Goal: Task Accomplishment & Management: Use online tool/utility

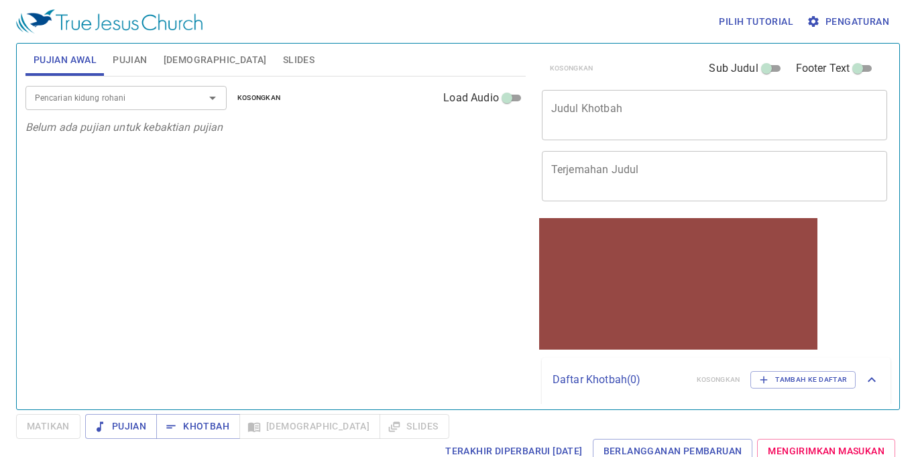
click at [283, 59] on span "Slides" at bounding box center [299, 60] width 32 height 17
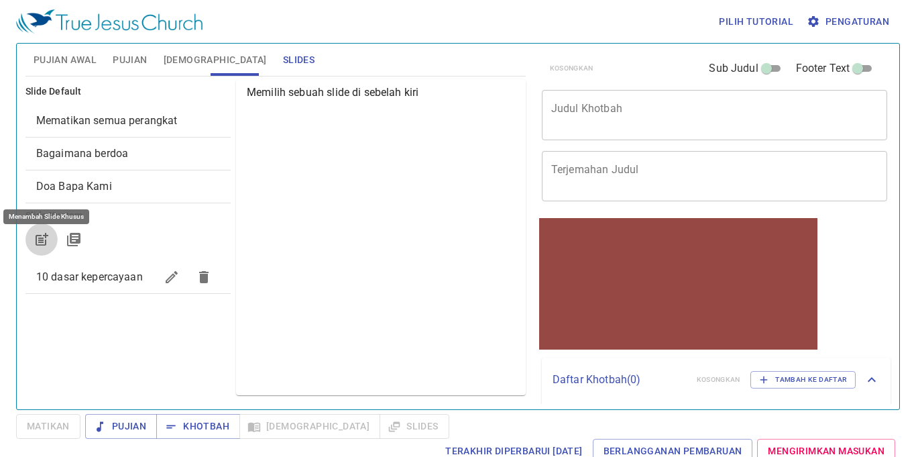
click at [35, 238] on icon "button" at bounding box center [42, 239] width 16 height 16
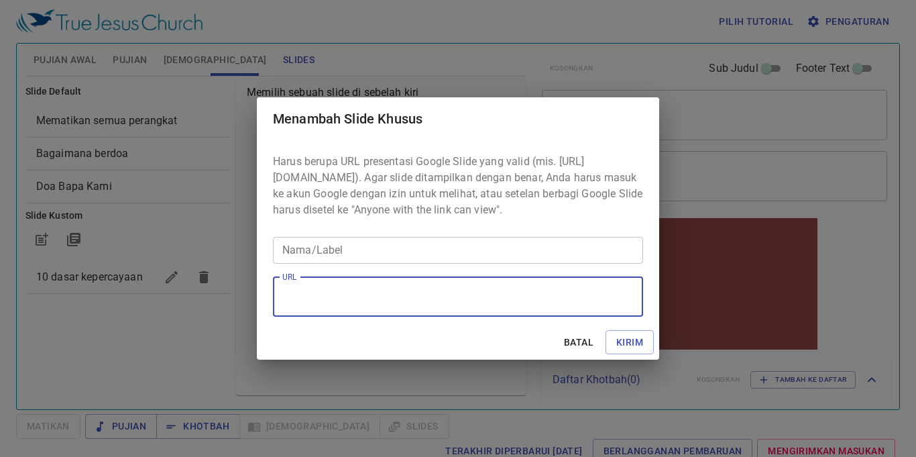
click at [308, 308] on textarea "URL" at bounding box center [458, 296] width 352 height 25
paste textarea "https://docs.google.com/presentation/d/1LpHfxTVPhrY3Ig3QPjkN8dRpdVhC6RZ4/edit"
type textarea "https://docs.google.com/presentation/d/1LpHfxTVPhrY3Ig3QPjkN8dRpdVhC6RZ4/edit"
click at [495, 258] on input "Nama/Label" at bounding box center [458, 250] width 370 height 27
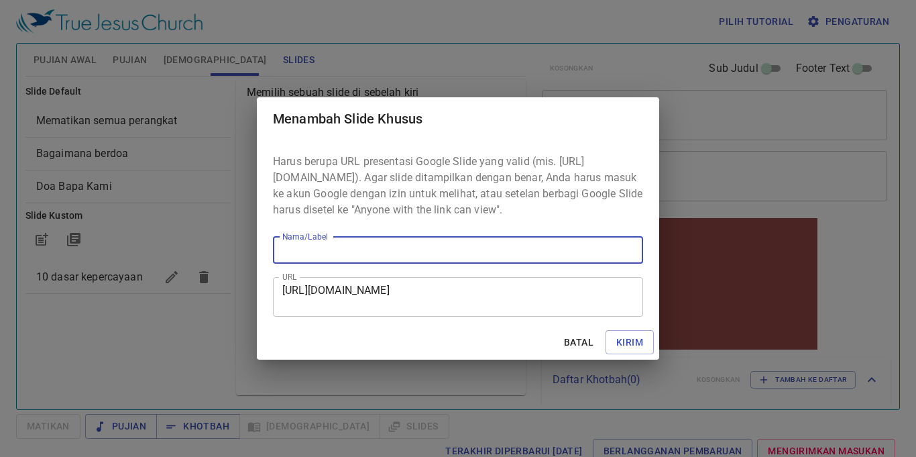
paste input "Bertumbuh dalam Pengertian Akan Kebenaran [PERSON_NAME]-Nya 2 [PERSON_NAME] 3:1…"
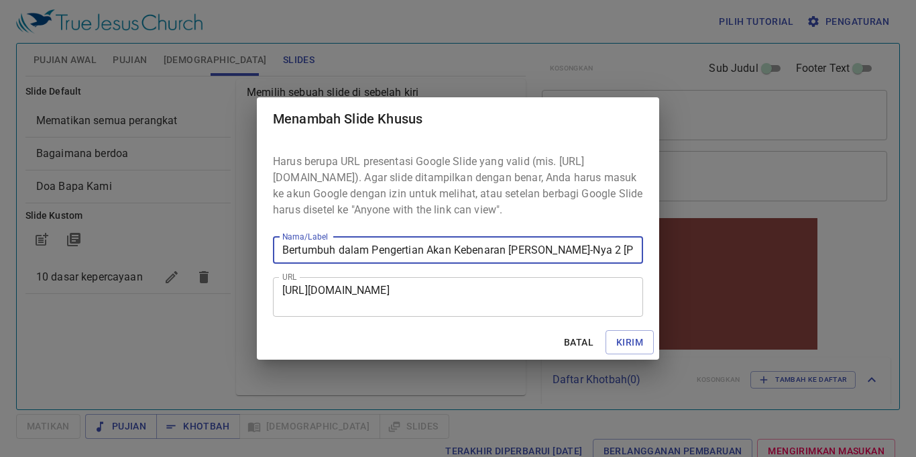
scroll to position [0, 1]
type input "Bertumbuh dalam Pengertian Akan Kebenaran [PERSON_NAME]-Nya 2 [PERSON_NAME] 3:1…"
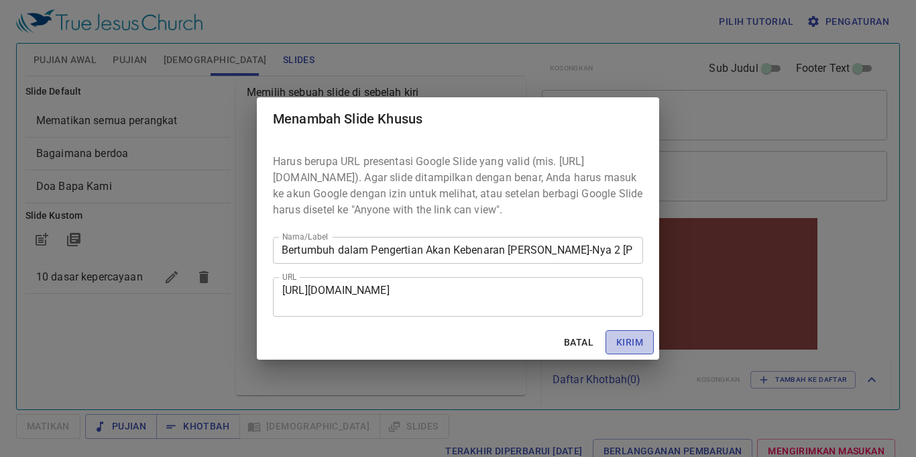
scroll to position [0, 0]
click at [623, 350] on span "Kirim" at bounding box center [629, 342] width 27 height 17
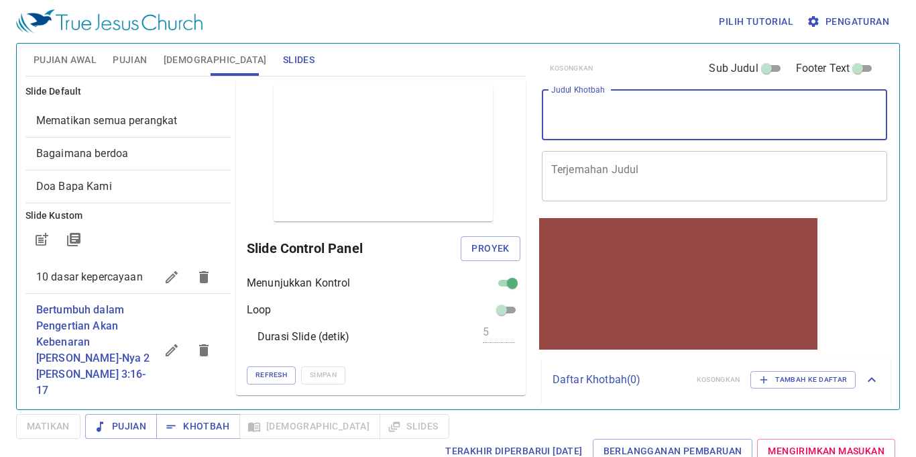
click at [594, 117] on textarea "Judul Khotbah" at bounding box center [714, 114] width 327 height 25
paste textarea "Bertumbuh dalam Pengertian Akan Kebenaran Firman-Nya 2 Tim 3:16-17"
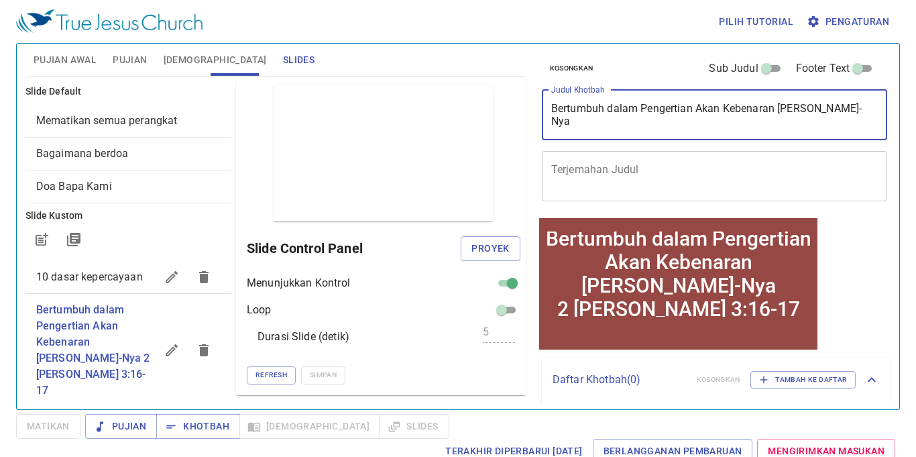
type textarea "Bertumbuh dalam Pengertian Akan Kebenaran Firman-Nya 2 Tim 3:16-17"
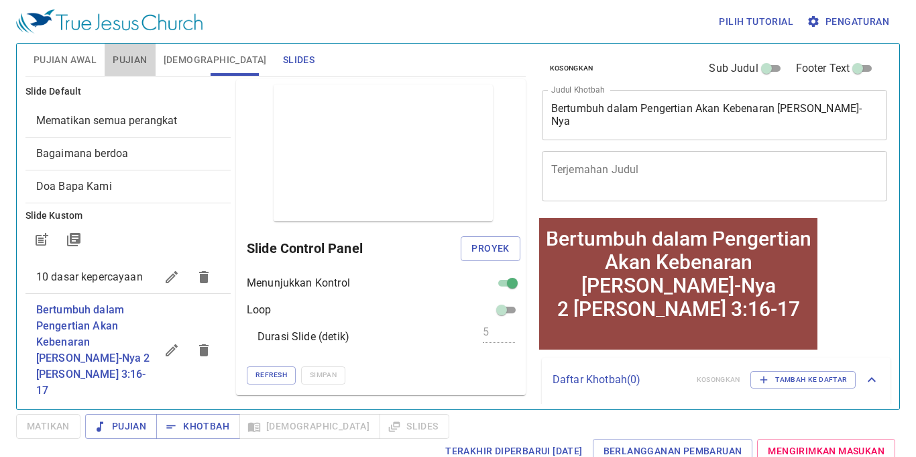
click at [143, 54] on span "Pujian" at bounding box center [130, 60] width 34 height 17
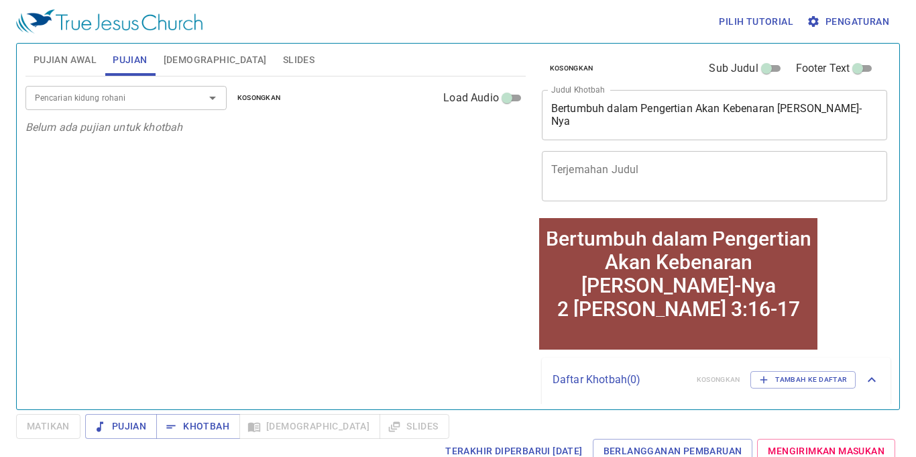
click at [137, 101] on input "Pencarian kidung rohani" at bounding box center [107, 97] width 154 height 15
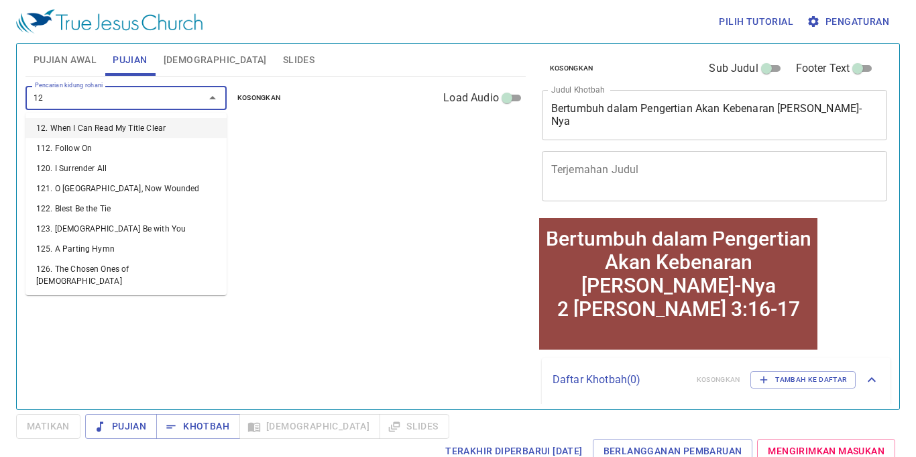
type input "129"
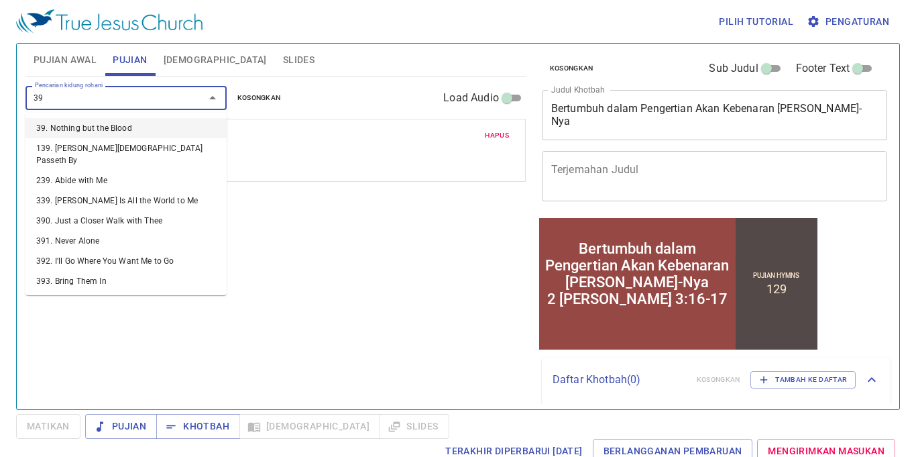
type input "397"
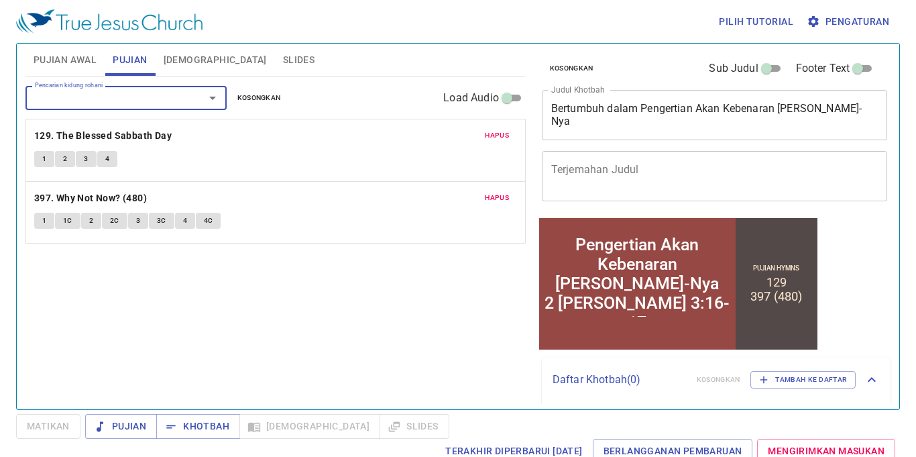
click at [244, 316] on div "Pencarian kidung rohani Pencarian kidung rohani Kosongkan Load Audio Hapus 129.…" at bounding box center [275, 236] width 500 height 321
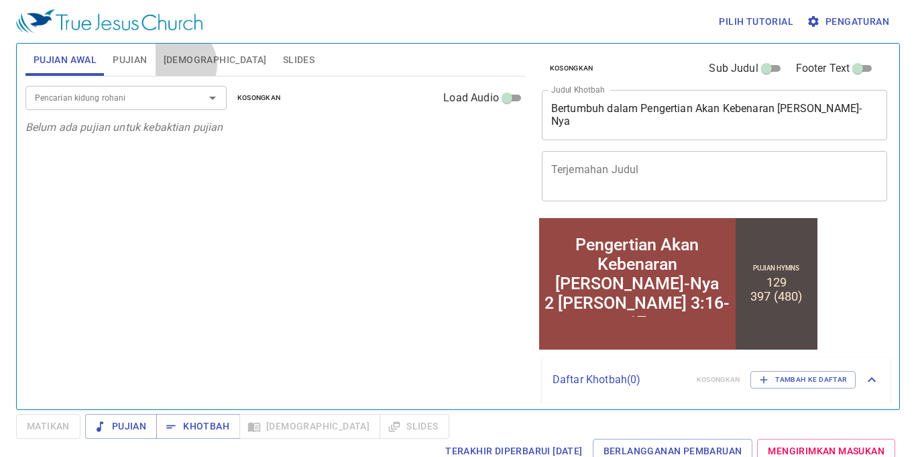
click at [177, 64] on span "[DEMOGRAPHIC_DATA]" at bounding box center [215, 60] width 103 height 17
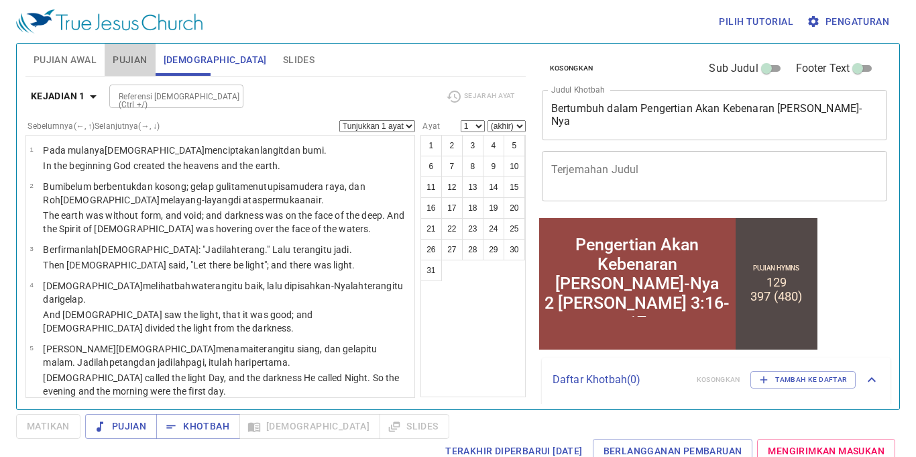
click at [136, 59] on span "Pujian" at bounding box center [130, 60] width 34 height 17
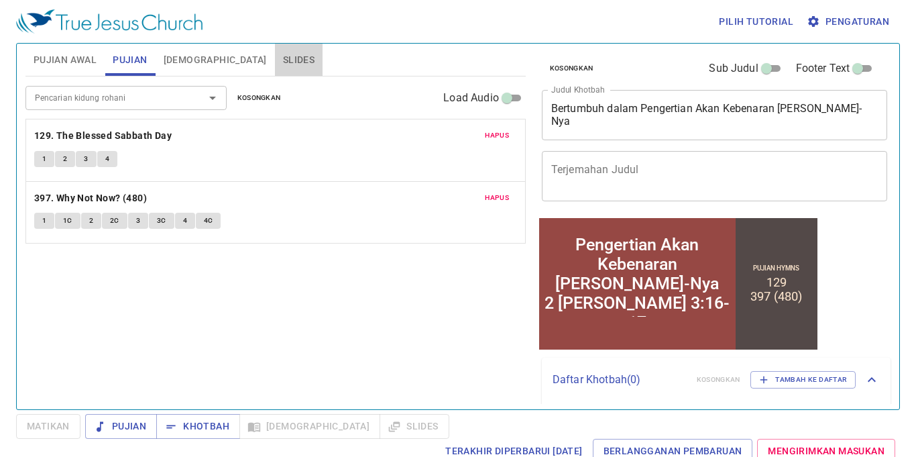
click at [283, 57] on span "Slides" at bounding box center [299, 60] width 32 height 17
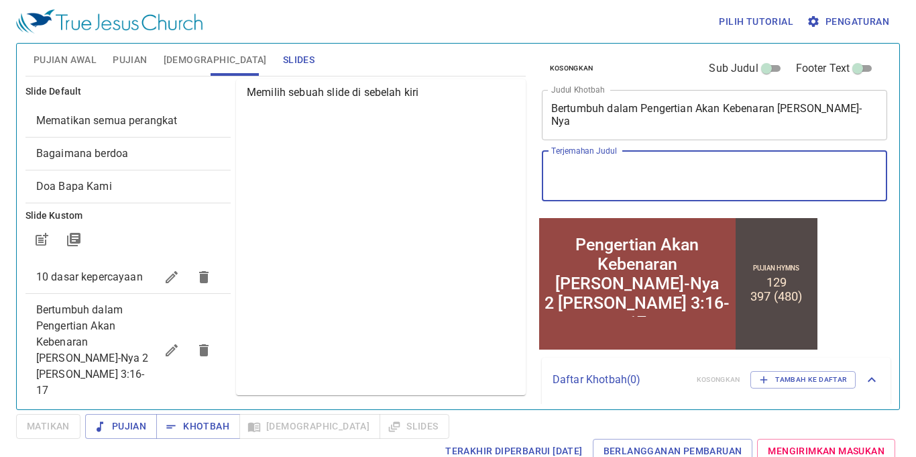
click at [695, 172] on textarea "Terjemahan Judul" at bounding box center [714, 175] width 327 height 25
paste textarea "Growing in Understanding the Truth of His Word [DEMOGRAPHIC_DATA][PERSON_NAME] …"
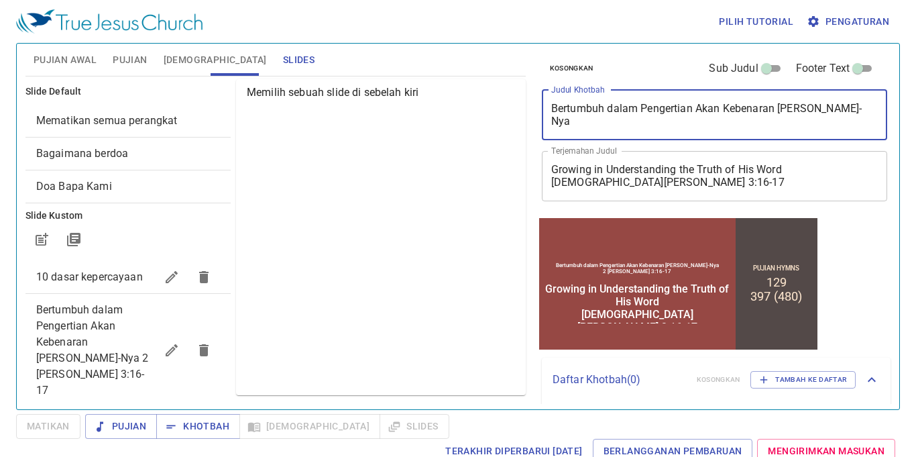
click at [700, 125] on textarea "Bertumbuh dalam Pengertian Akan Kebenaran [PERSON_NAME]-Nya 2 [PERSON_NAME] 3:1…" at bounding box center [714, 114] width 327 height 25
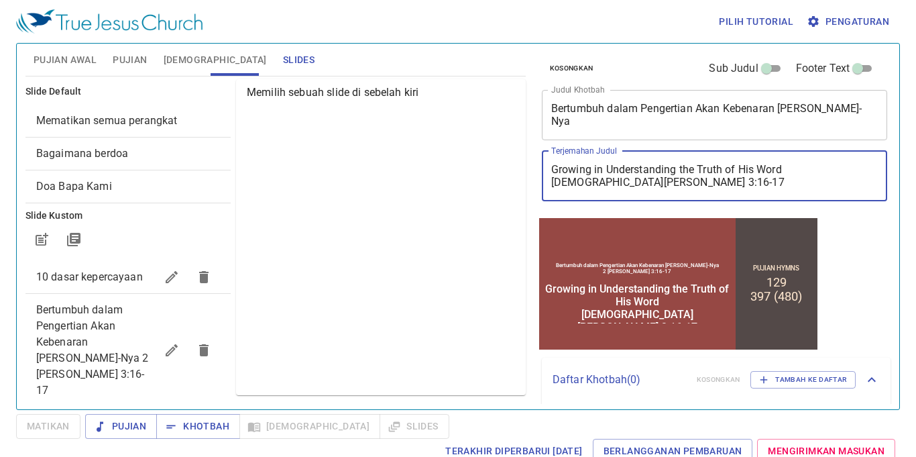
click at [600, 188] on textarea "Growing in Understanding the Truth of His Word [DEMOGRAPHIC_DATA][PERSON_NAME] …" at bounding box center [714, 175] width 327 height 25
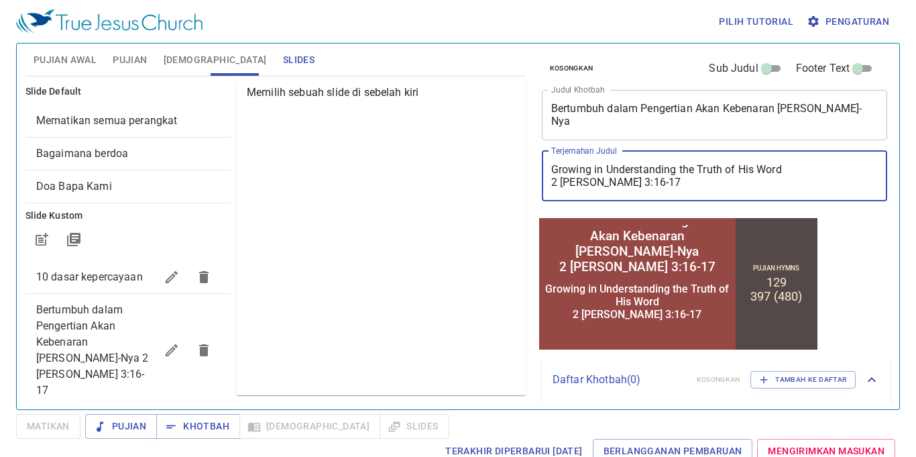
type textarea "Growing in Understanding the Truth of His Word 2 [PERSON_NAME] 3:16-17"
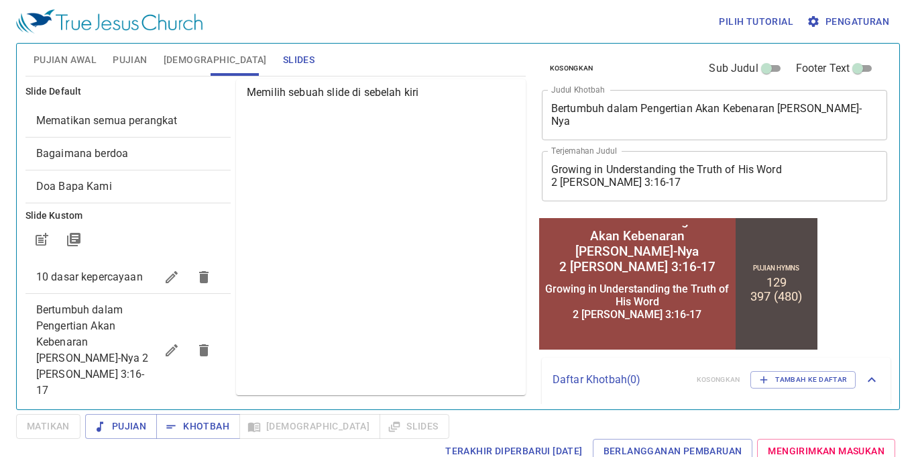
click at [837, 297] on div "Kosongkan Sub Judul Footer Text Judul Khotbah Bertumbuh dalam Pengertian Akan K…" at bounding box center [713, 221] width 365 height 366
click at [425, 193] on div "Memilih sebuah slide di sebelah kiri" at bounding box center [381, 237] width 290 height 316
click at [64, 53] on span "Pujian Awal" at bounding box center [65, 60] width 63 height 17
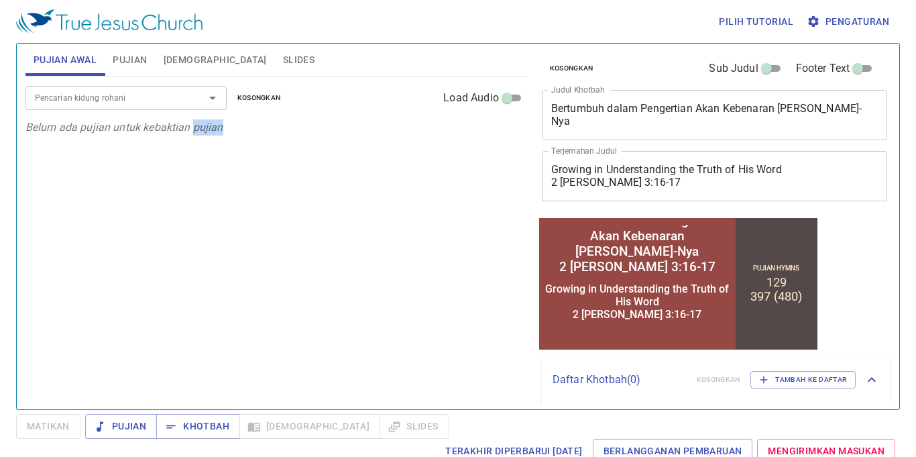
drag, startPoint x: 193, startPoint y: 127, endPoint x: 229, endPoint y: 132, distance: 37.2
click at [229, 132] on p "Belum ada pujian untuk kebaktian pujian" at bounding box center [275, 127] width 500 height 16
click at [244, 97] on div "Pencarian kidung rohani Pencarian kidung rohani Kosongkan Load Audio Belum ada …" at bounding box center [275, 105] width 500 height 59
click at [235, 102] on div at bounding box center [235, 102] width 0 height 0
click at [123, 456] on div at bounding box center [134, 457] width 268 height 0
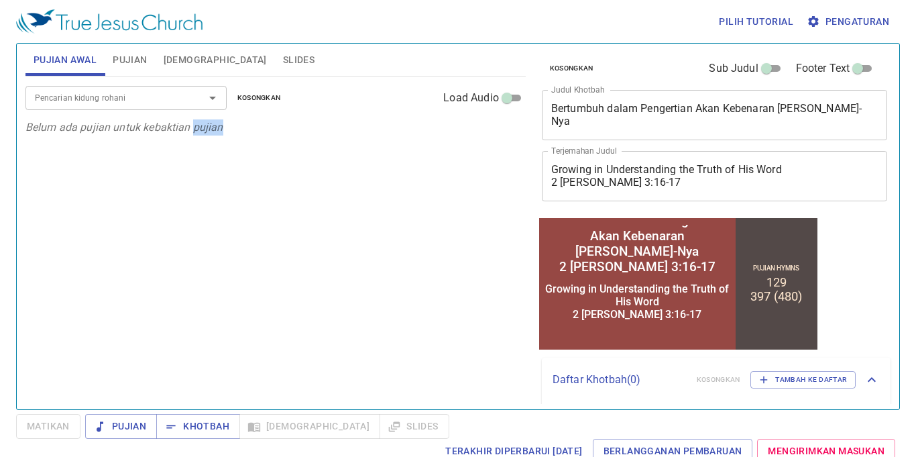
click at [123, 456] on div at bounding box center [134, 457] width 268 height 0
copy icon "pujian"
click at [283, 59] on span "Slides" at bounding box center [299, 60] width 32 height 17
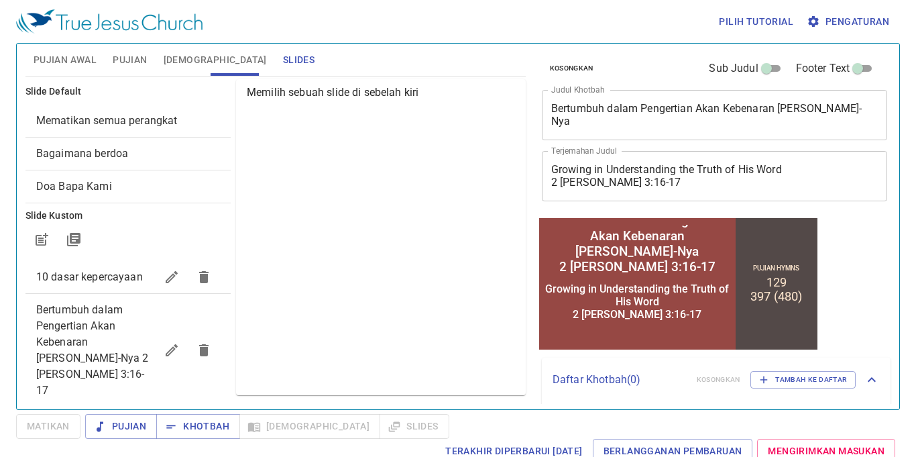
click at [93, 323] on span "Bertumbuh dalam Pengertian Akan Kebenaran Firman-Nya 2 Tim 3:16-17" at bounding box center [92, 349] width 113 height 93
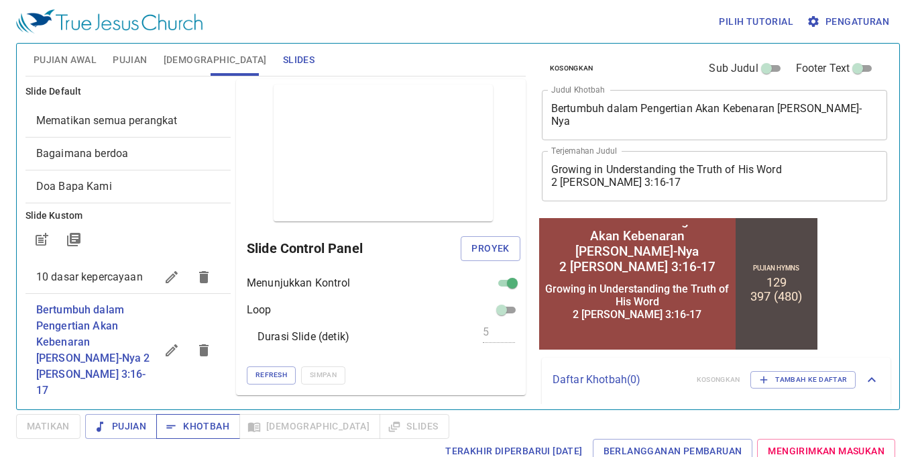
click at [188, 425] on span "Khotbah" at bounding box center [198, 426] width 62 height 17
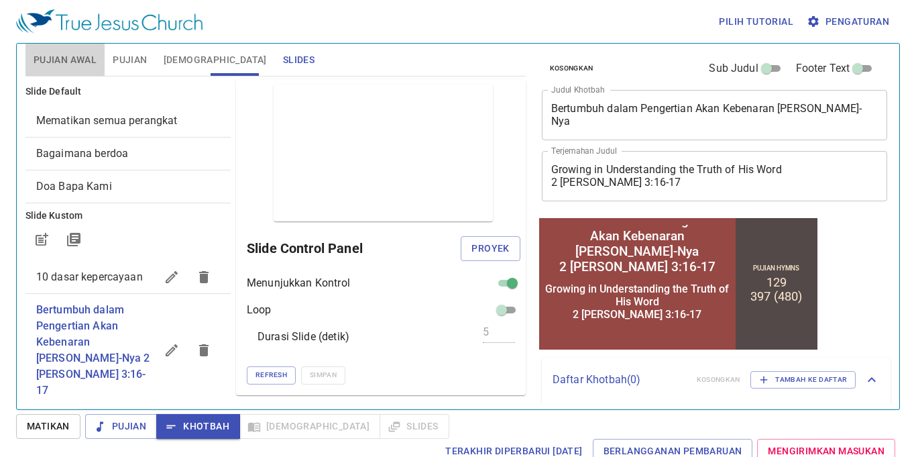
click at [72, 54] on span "Pujian Awal" at bounding box center [65, 60] width 63 height 17
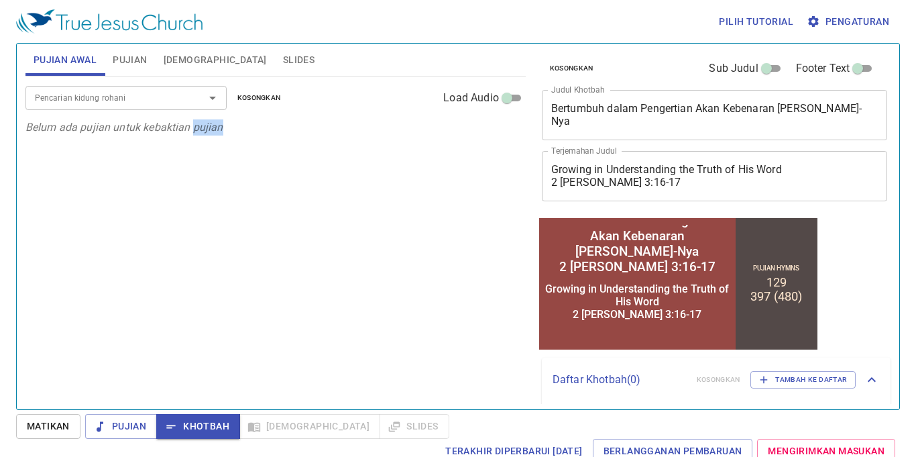
click at [95, 86] on div "Pencarian kidung rohani" at bounding box center [125, 97] width 201 height 23
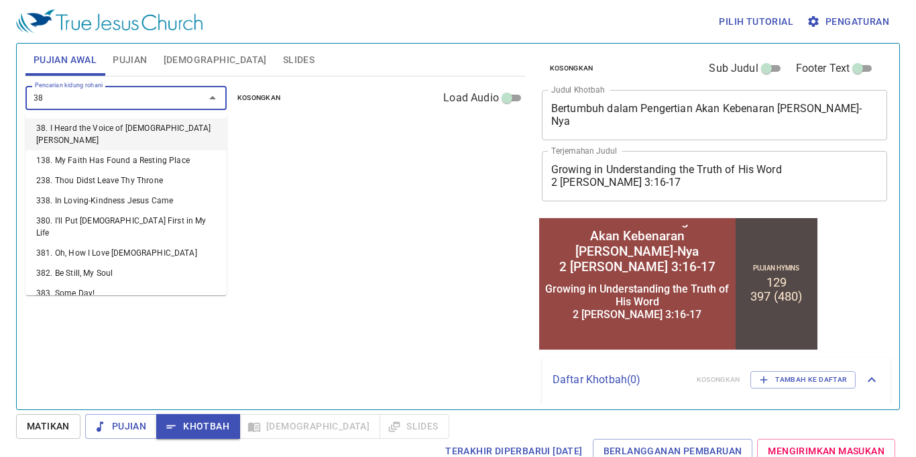
type input "382"
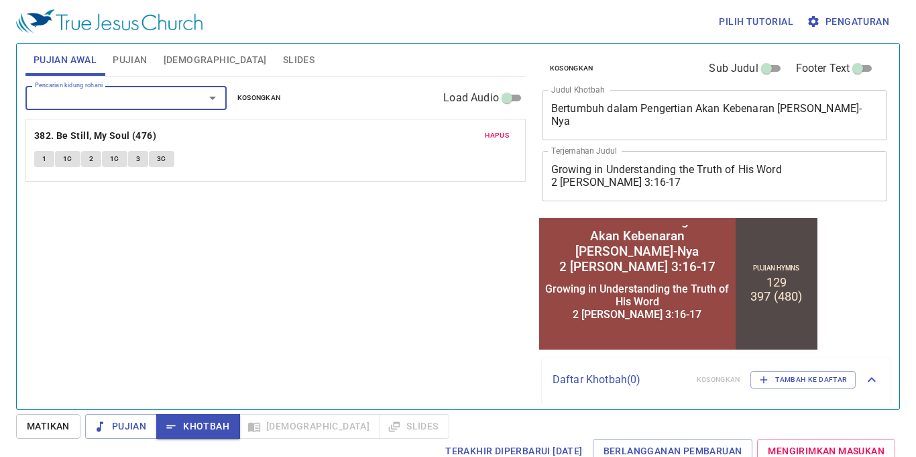
click at [64, 97] on input "Pencarian kidung rohani" at bounding box center [107, 97] width 154 height 15
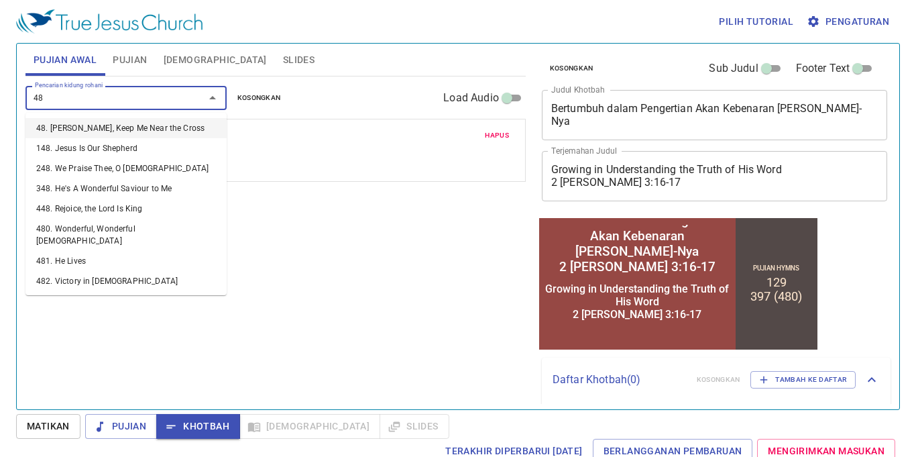
type input "489"
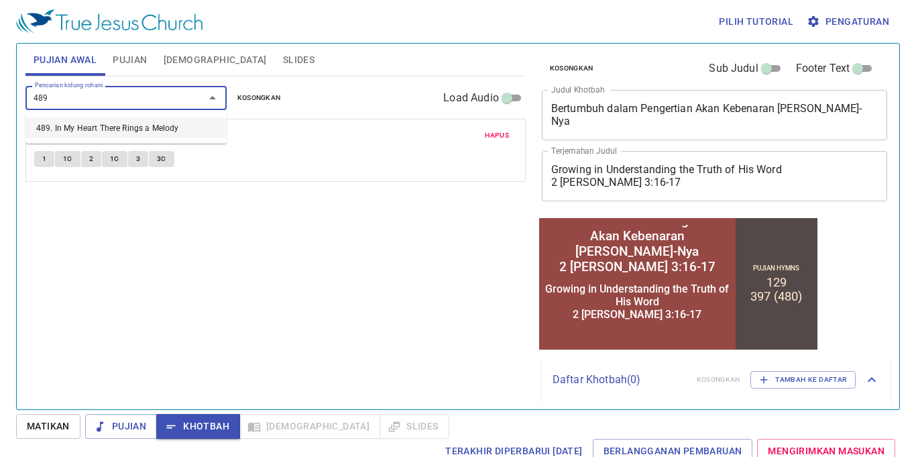
click at [109, 131] on li "489. In My Heart There Rings a Melody" at bounding box center [125, 128] width 201 height 20
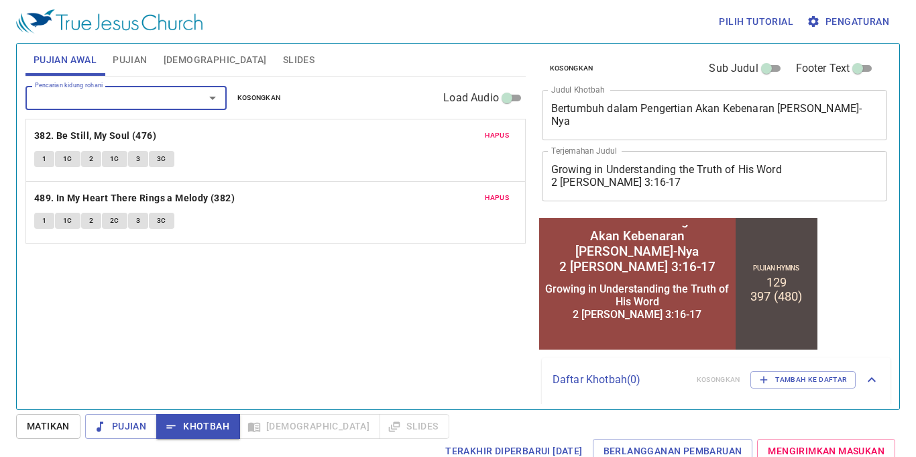
drag, startPoint x: 497, startPoint y: 133, endPoint x: 440, endPoint y: 147, distance: 58.7
click at [498, 133] on span "Hapus" at bounding box center [497, 135] width 24 height 12
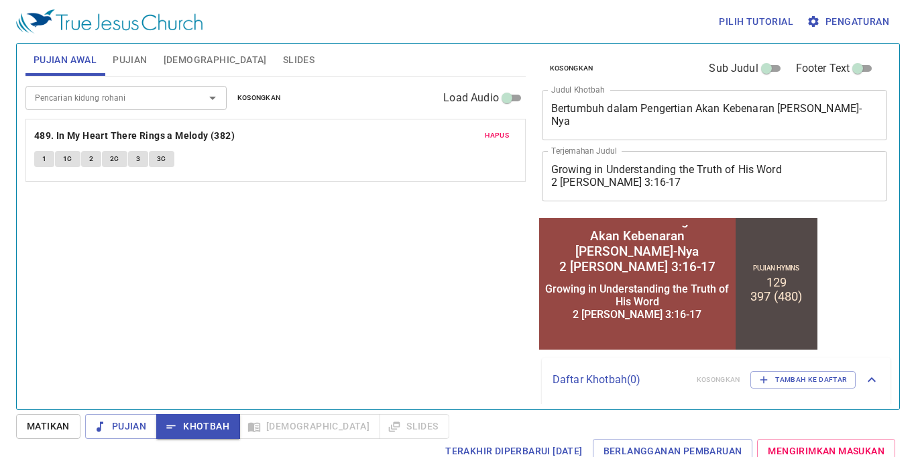
click at [45, 156] on span "1" at bounding box center [44, 159] width 4 height 12
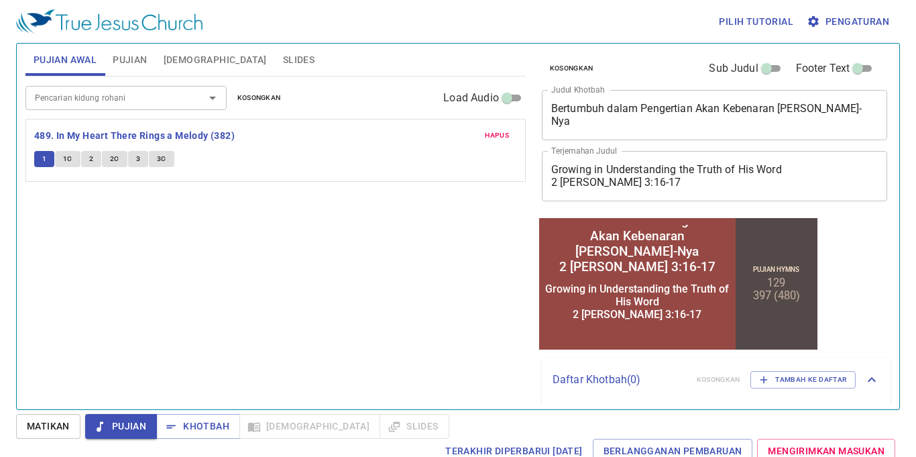
click at [101, 93] on input "Pencarian kidung rohani" at bounding box center [107, 97] width 154 height 15
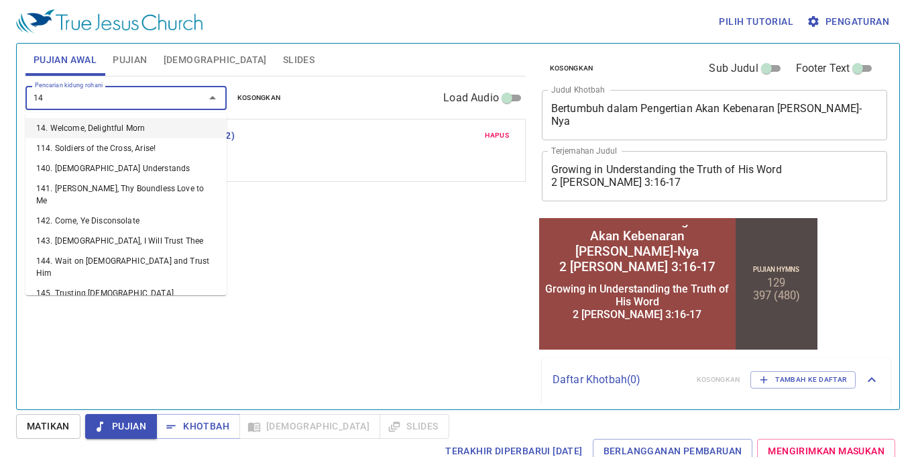
type input "149"
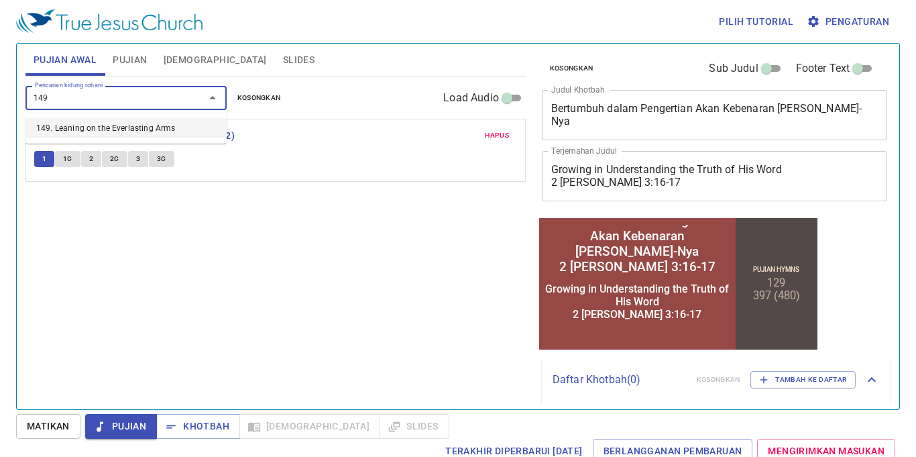
click at [119, 127] on li "149. Leaning on the Everlasting Arms" at bounding box center [125, 128] width 201 height 20
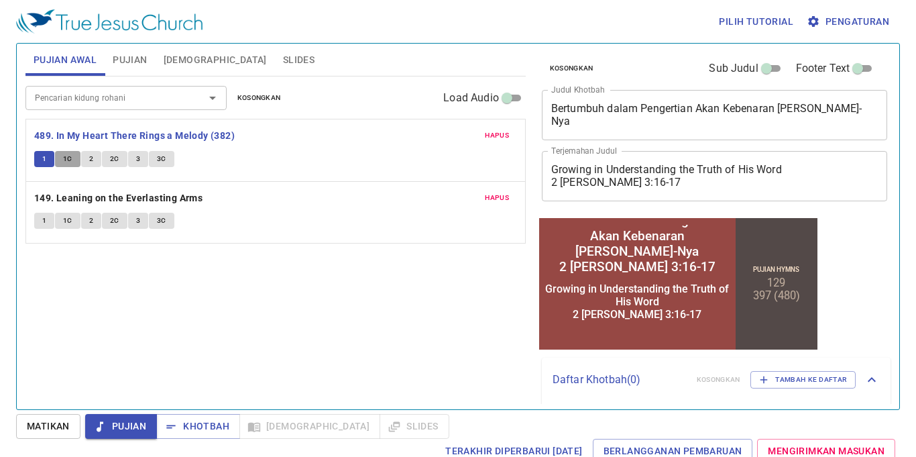
click at [68, 160] on span "1C" at bounding box center [67, 159] width 9 height 12
click at [90, 157] on span "2" at bounding box center [91, 159] width 4 height 12
click at [115, 160] on span "2C" at bounding box center [114, 159] width 9 height 12
click at [142, 152] on button "3" at bounding box center [138, 159] width 20 height 16
click at [162, 161] on span "3C" at bounding box center [161, 159] width 9 height 12
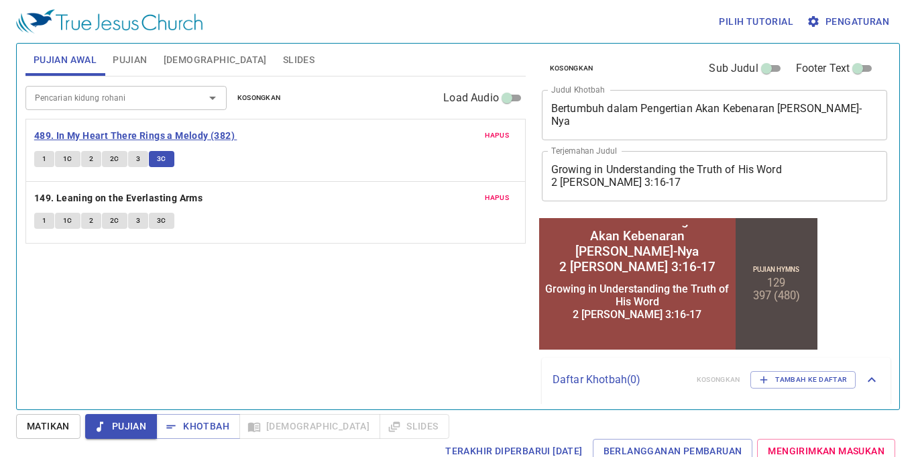
click at [97, 131] on b "489. In My Heart There Rings a Melody (382)" at bounding box center [134, 135] width 201 height 17
click at [56, 197] on b "149. Leaning on the Everlasting Arms" at bounding box center [118, 198] width 168 height 17
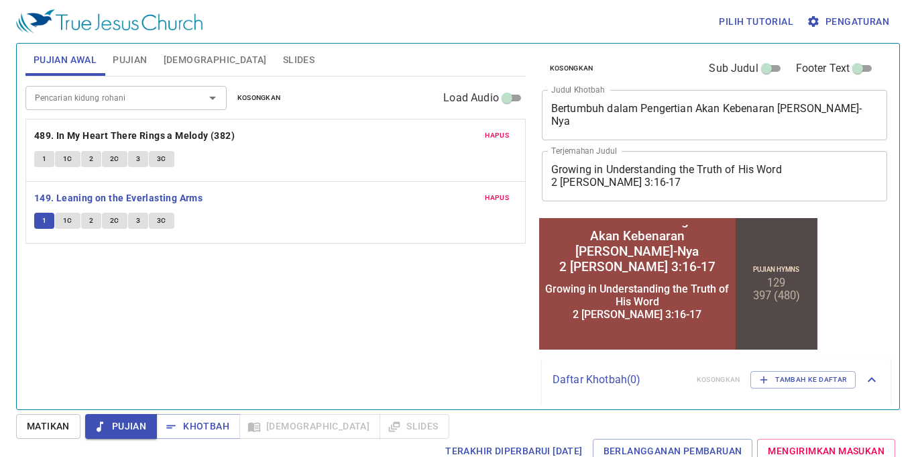
click at [68, 217] on span "1C" at bounding box center [67, 221] width 9 height 12
click at [86, 223] on button "2" at bounding box center [91, 221] width 20 height 16
click at [115, 217] on span "2C" at bounding box center [114, 221] width 9 height 12
click at [140, 221] on button "3" at bounding box center [138, 221] width 20 height 16
click at [158, 215] on span "3C" at bounding box center [161, 221] width 9 height 12
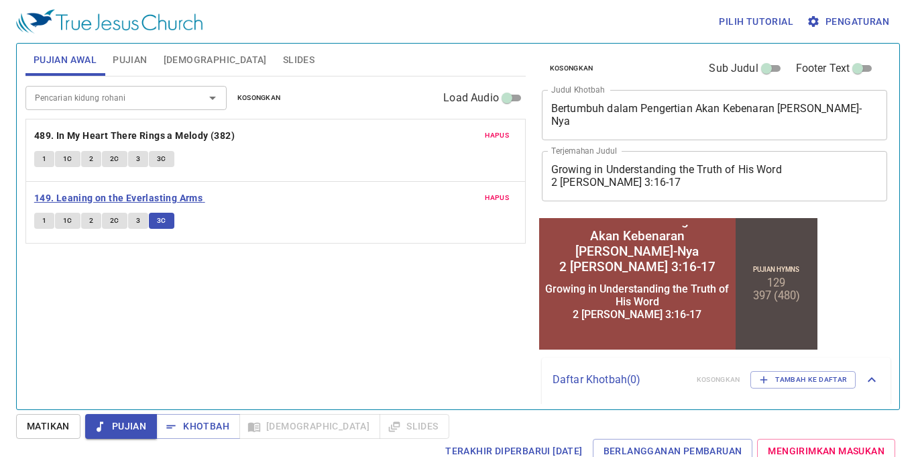
click at [77, 205] on b "149. Leaning on the Everlasting Arms" at bounding box center [118, 198] width 168 height 17
click at [283, 62] on span "Slides" at bounding box center [299, 60] width 32 height 17
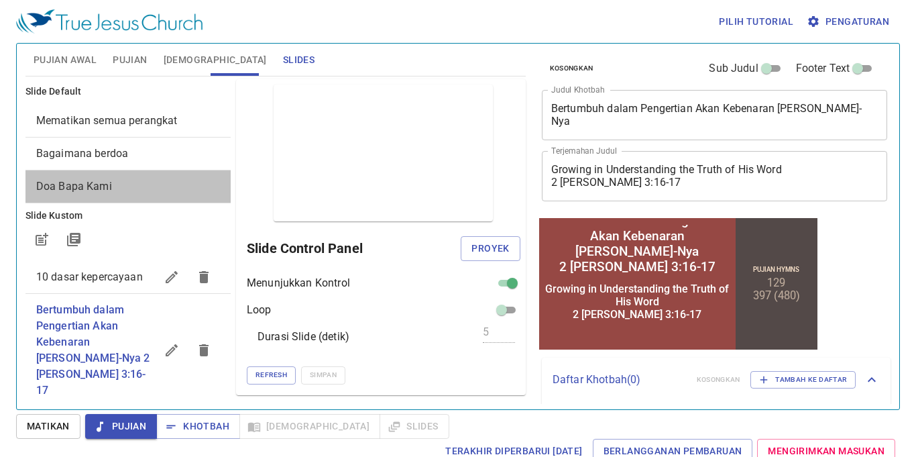
drag, startPoint x: 123, startPoint y: 195, endPoint x: 131, endPoint y: 184, distance: 12.9
click at [126, 191] on div "Doa Bapa Kami" at bounding box center [127, 186] width 205 height 32
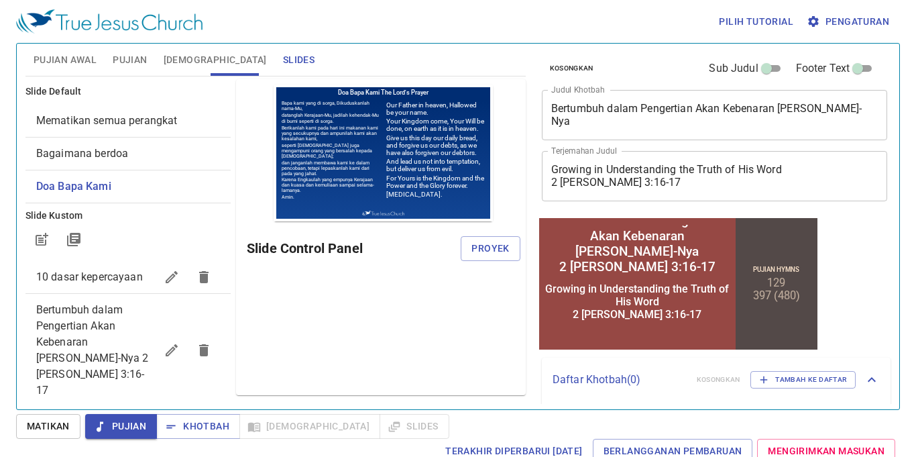
click at [102, 270] on span "10 dasar kepercayaan" at bounding box center [89, 276] width 107 height 13
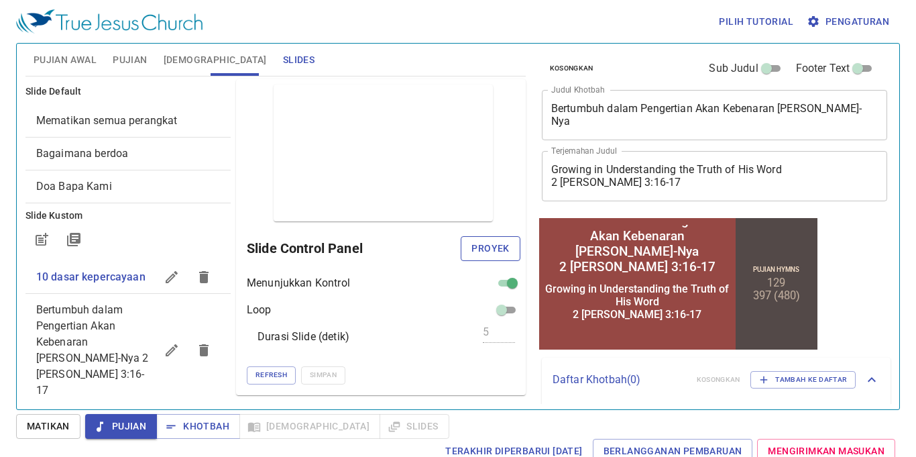
click at [505, 246] on span "Proyek" at bounding box center [491, 248] width 38 height 17
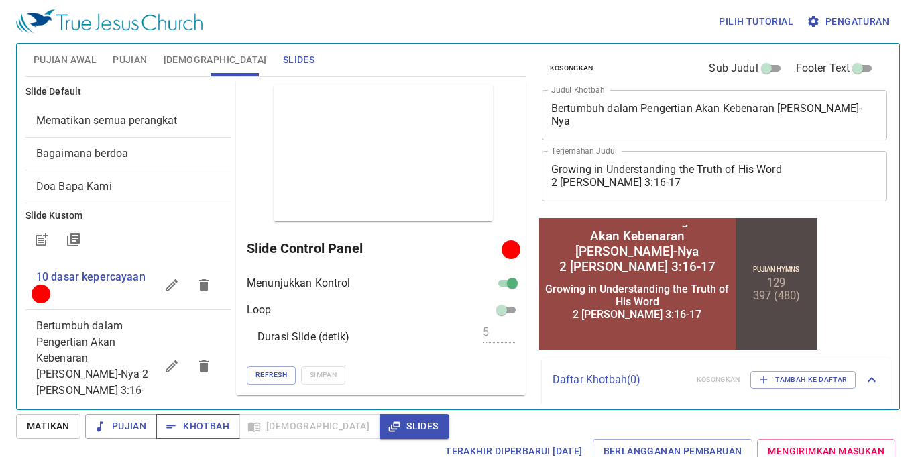
click at [199, 435] on button "Khotbah" at bounding box center [198, 426] width 84 height 25
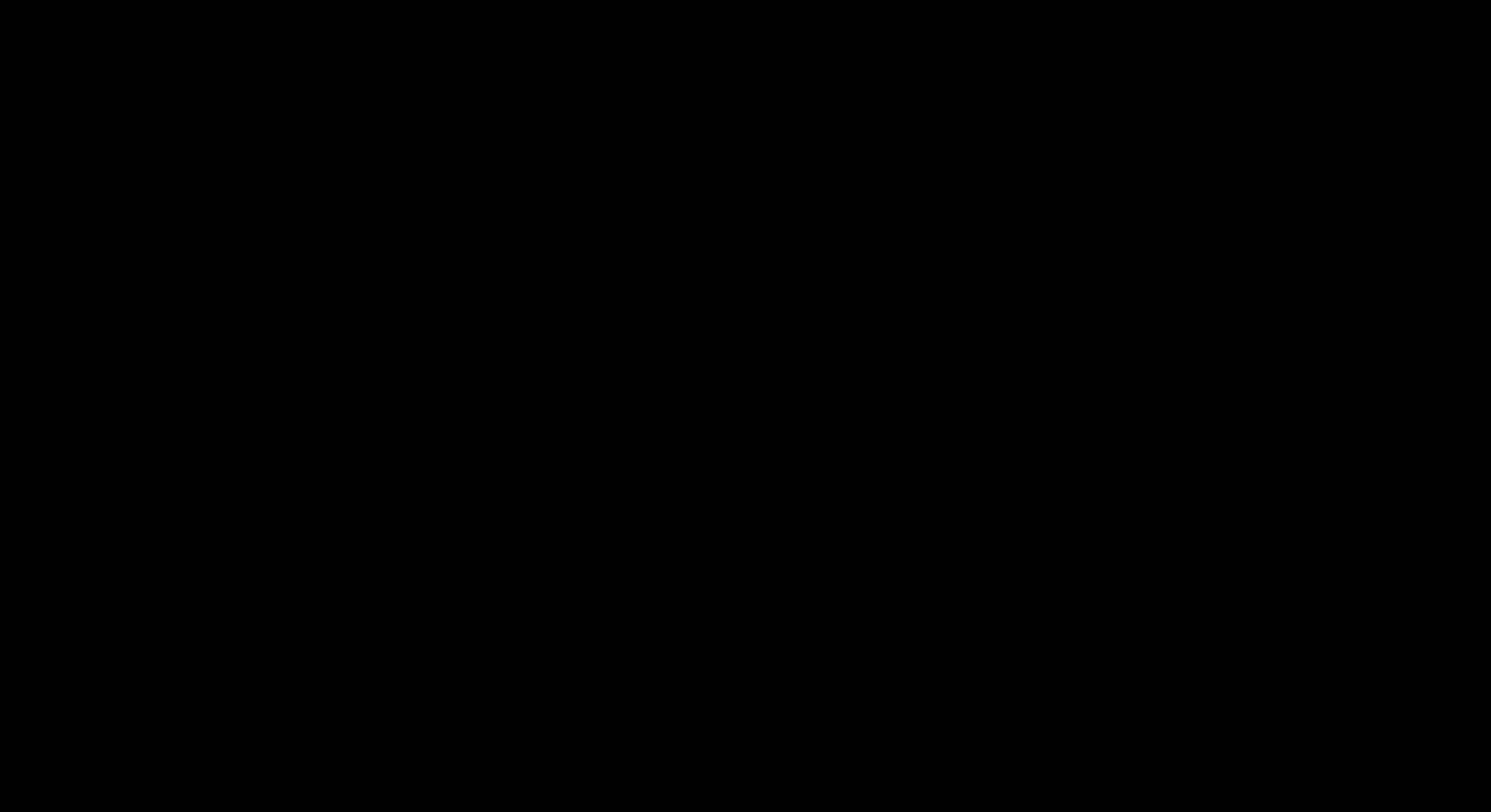
click at [14, 248] on div at bounding box center [746, 406] width 1491 height 812
click at [13, 248] on div at bounding box center [746, 406] width 1491 height 812
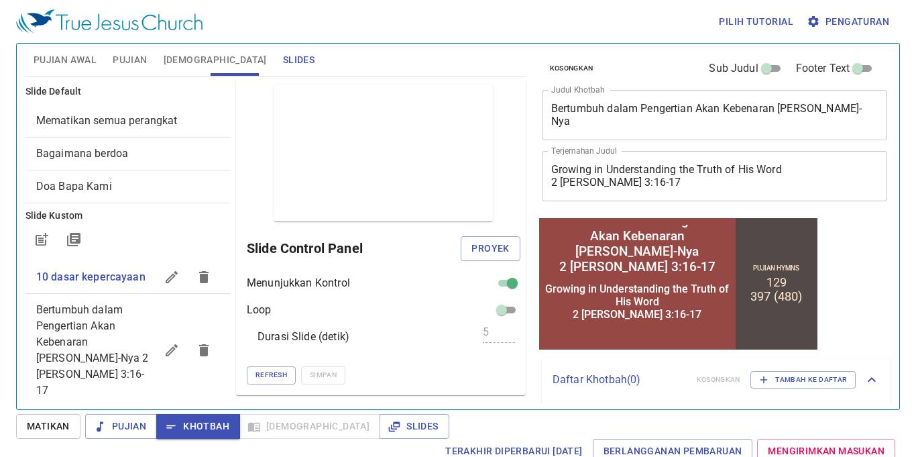
click at [145, 64] on span "Pujian" at bounding box center [130, 60] width 34 height 17
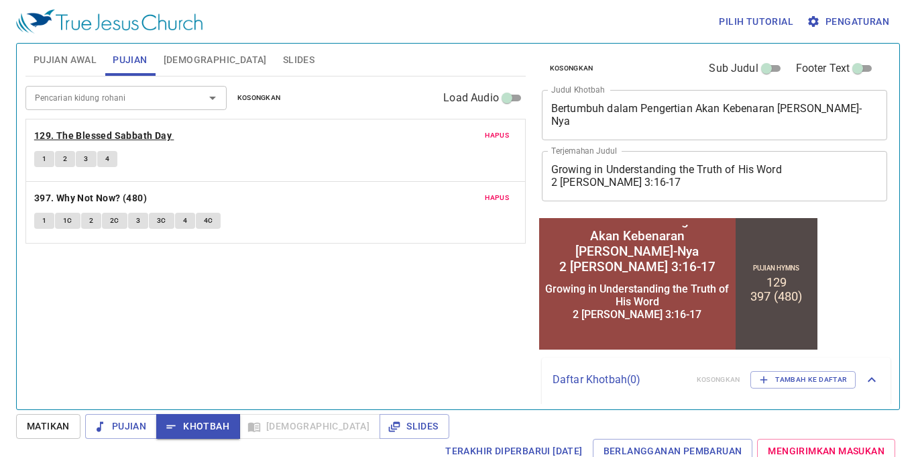
click at [111, 129] on b "129. The Blessed Sabbath Day" at bounding box center [103, 135] width 138 height 17
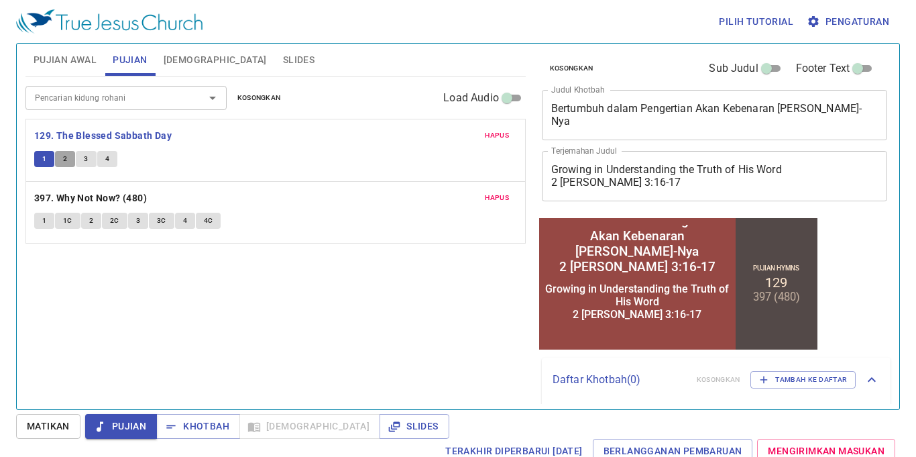
click at [60, 162] on button "2" at bounding box center [65, 159] width 20 height 16
click at [84, 158] on span "3" at bounding box center [86, 159] width 4 height 12
click at [107, 161] on span "4" at bounding box center [107, 159] width 4 height 12
click at [170, 423] on icon "button" at bounding box center [170, 426] width 13 height 13
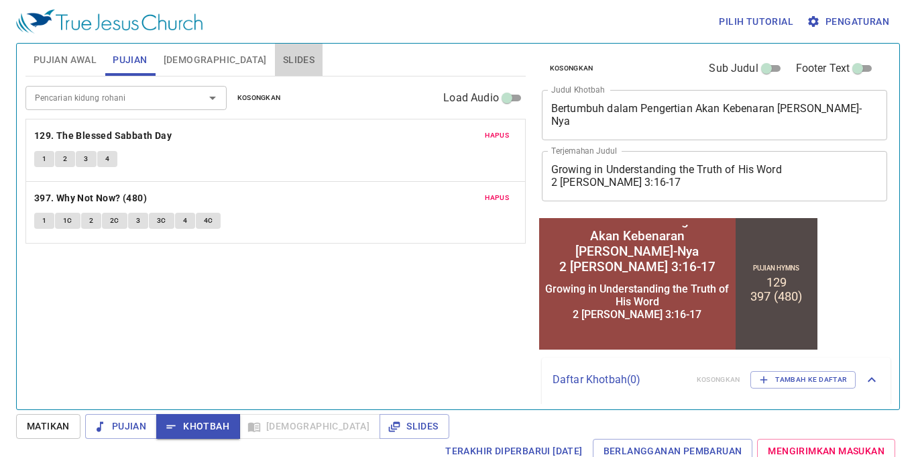
click at [275, 48] on button "Slides" at bounding box center [299, 60] width 48 height 32
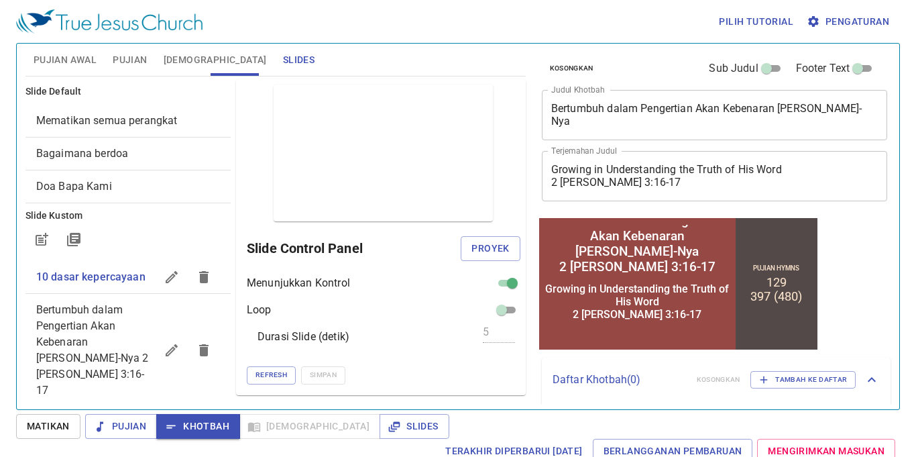
click at [115, 347] on span "Bertumbuh dalam Pengertian Akan Kebenaran [PERSON_NAME]-Nya 2 [PERSON_NAME] 3:1…" at bounding box center [92, 349] width 113 height 93
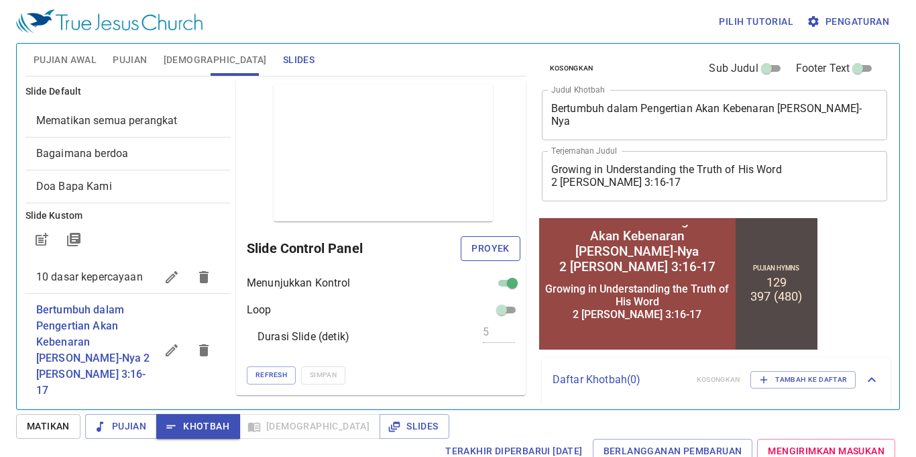
click at [482, 246] on span "Proyek" at bounding box center [491, 248] width 38 height 17
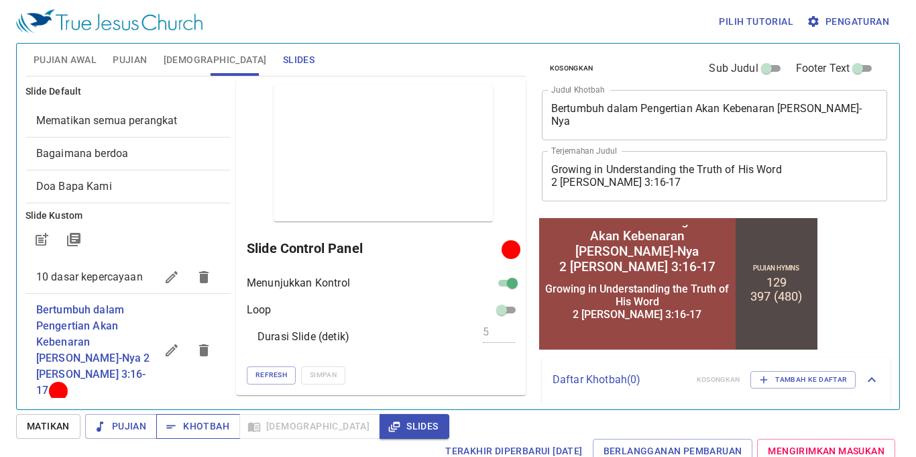
click at [188, 428] on span "Khotbah" at bounding box center [198, 426] width 62 height 17
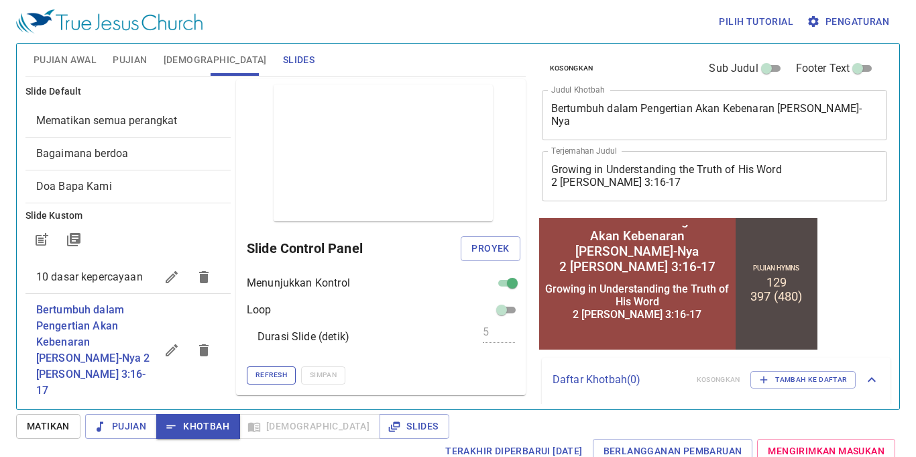
click at [283, 371] on span "Refresh" at bounding box center [272, 375] width 32 height 12
click at [485, 255] on span "Proyek" at bounding box center [491, 248] width 38 height 17
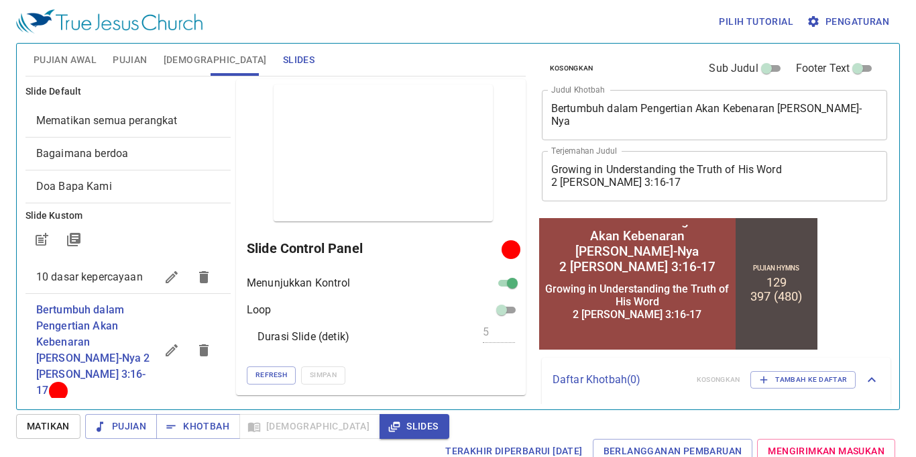
click at [197, 58] on span "[DEMOGRAPHIC_DATA]" at bounding box center [215, 60] width 103 height 17
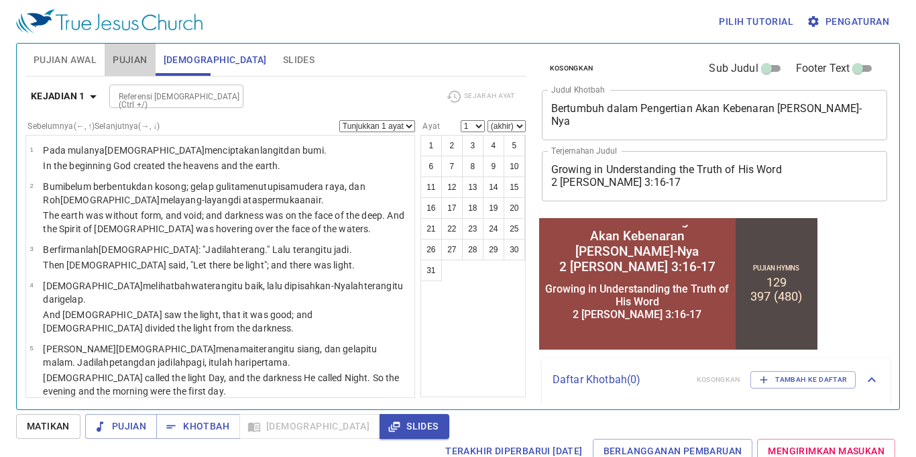
click at [123, 55] on span "Pujian" at bounding box center [130, 60] width 34 height 17
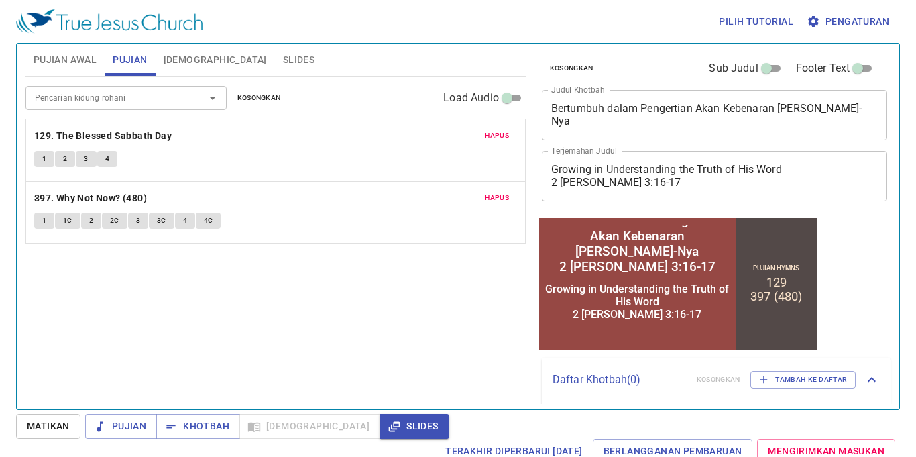
click at [283, 55] on span "Slides" at bounding box center [299, 60] width 32 height 17
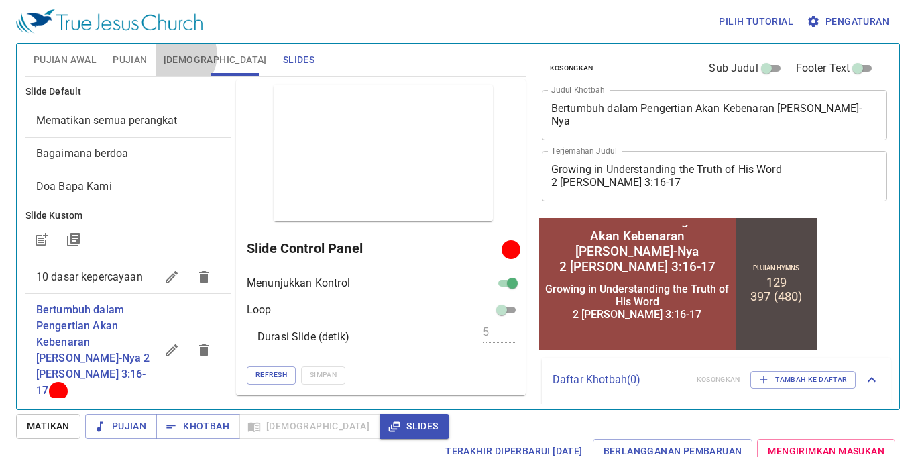
click at [180, 55] on span "[DEMOGRAPHIC_DATA]" at bounding box center [215, 60] width 103 height 17
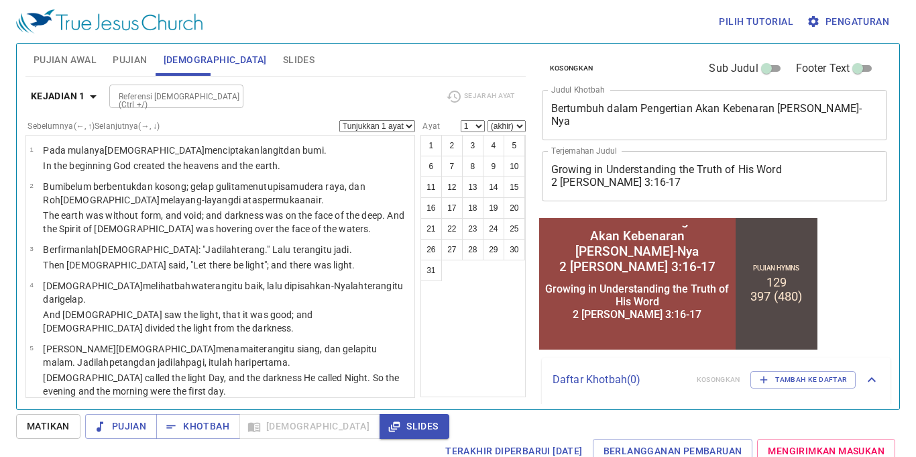
click at [275, 57] on button "Slides" at bounding box center [299, 60] width 48 height 32
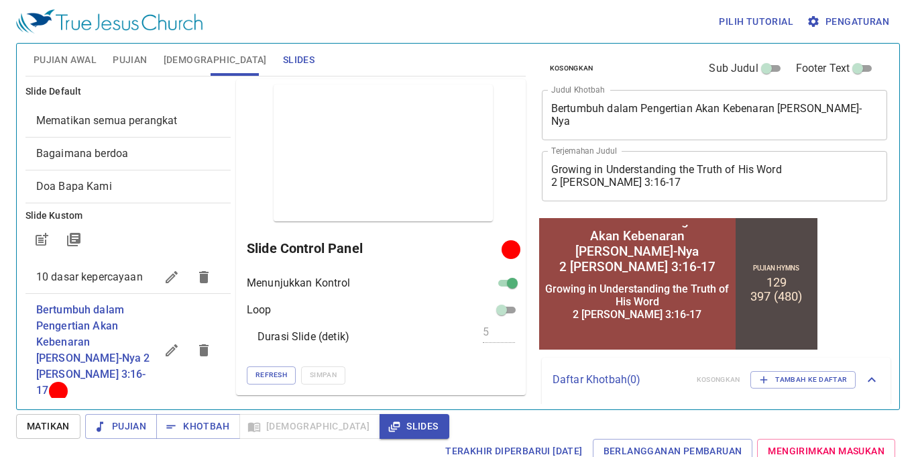
click at [200, 56] on span "[DEMOGRAPHIC_DATA]" at bounding box center [215, 60] width 103 height 17
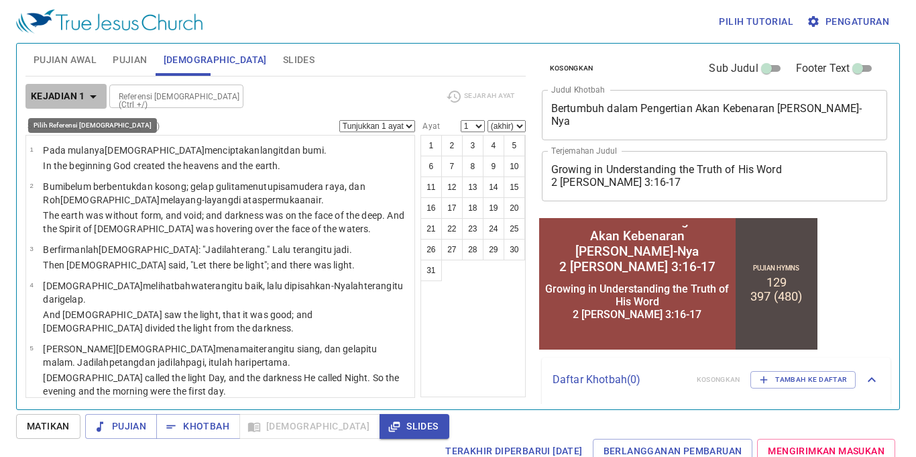
click at [92, 103] on icon "button" at bounding box center [93, 97] width 16 height 16
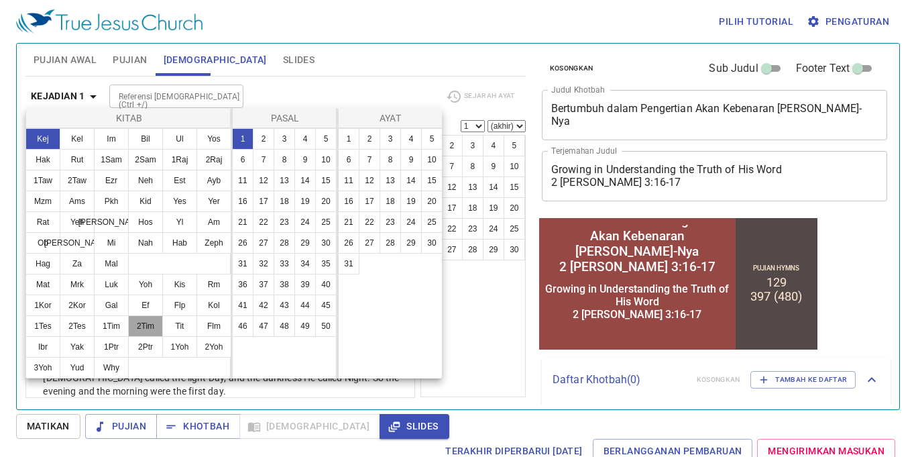
click at [143, 320] on button "2Tim" at bounding box center [145, 325] width 35 height 21
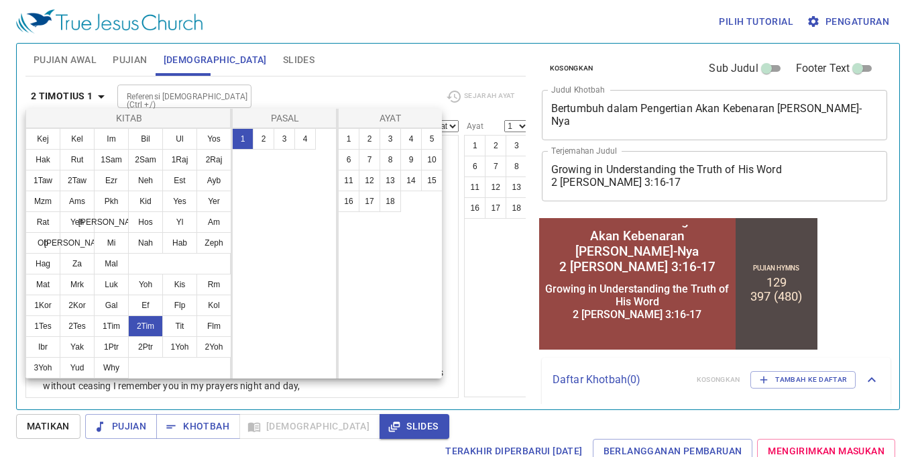
drag, startPoint x: 288, startPoint y: 148, endPoint x: 278, endPoint y: 156, distance: 13.4
click at [282, 153] on div "1 2 3 4" at bounding box center [284, 253] width 105 height 250
click at [281, 138] on button "3" at bounding box center [284, 138] width 21 height 21
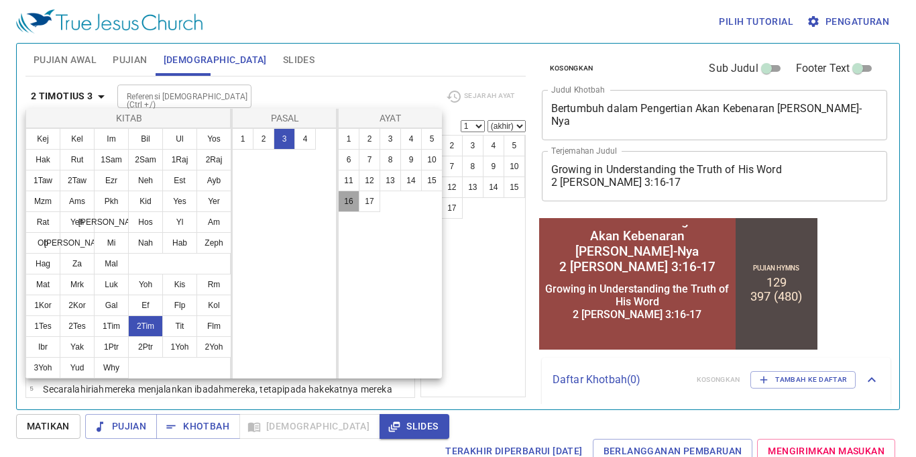
click at [343, 203] on button "16" at bounding box center [348, 201] width 21 height 21
select select "16"
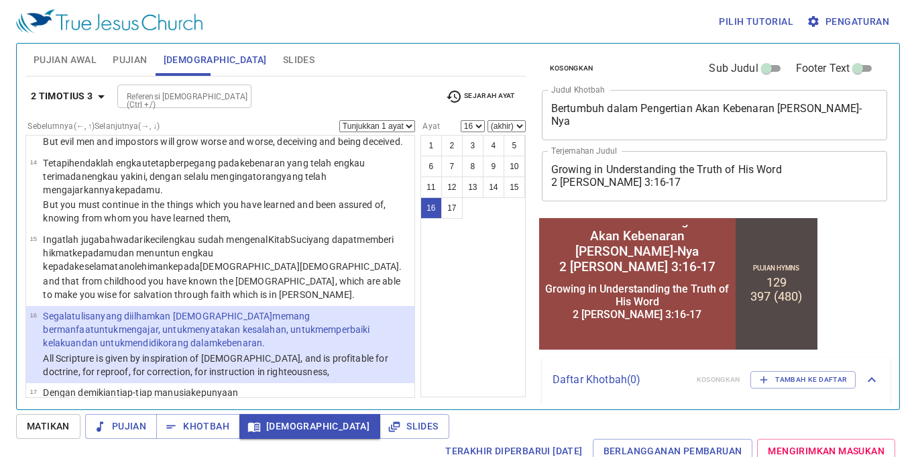
scroll to position [1, 0]
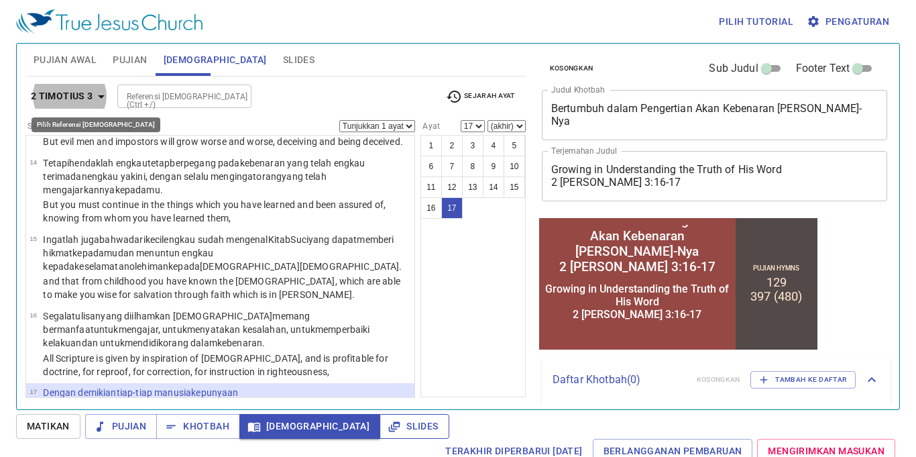
click at [390, 426] on span "Slides" at bounding box center [414, 426] width 48 height 17
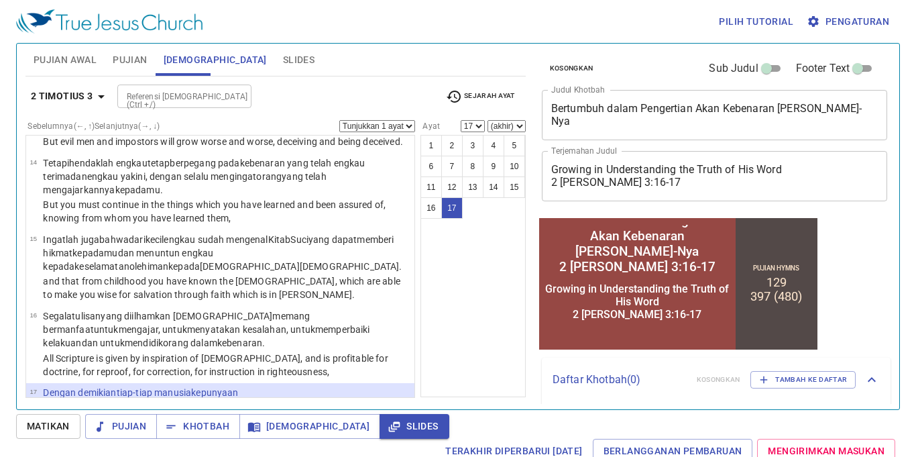
click at [56, 81] on div "2 Timotius 3 Referensi Alkitab (Ctrl +/) Referensi Alkitab (Ctrl +/) Sejarah Ay…" at bounding box center [275, 236] width 500 height 321
click at [68, 93] on b "2 Timotius 3" at bounding box center [62, 96] width 62 height 17
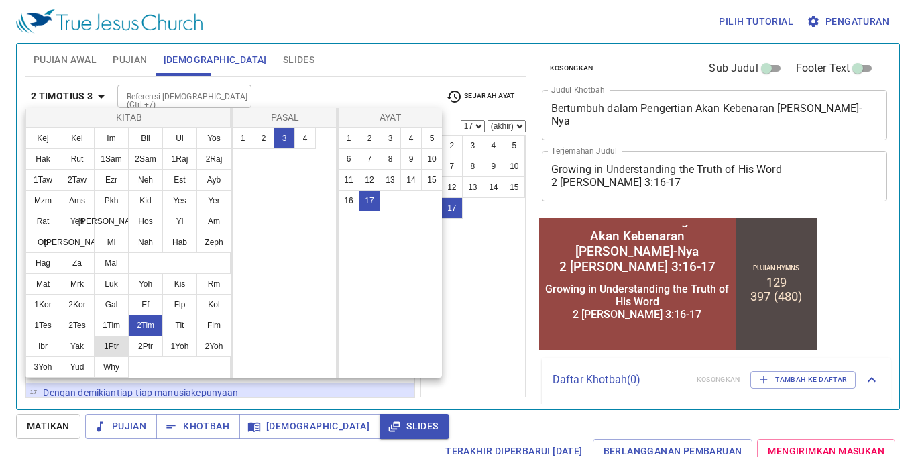
click at [124, 339] on button "1Ptr" at bounding box center [111, 345] width 35 height 21
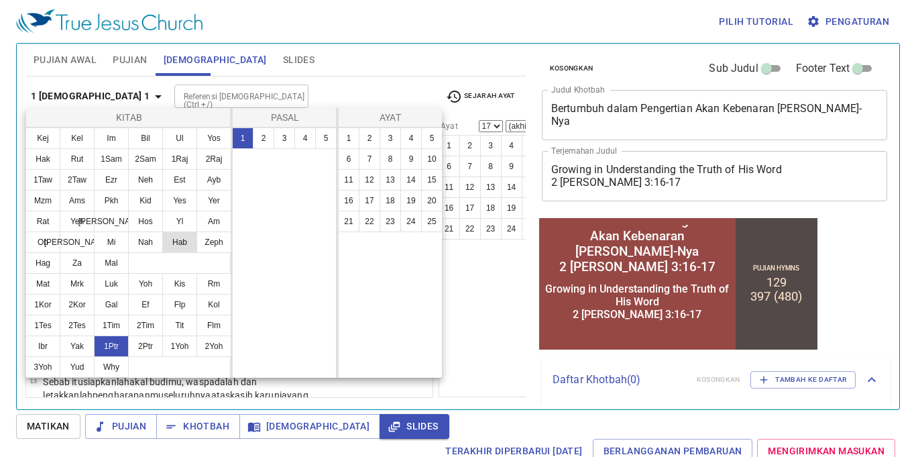
scroll to position [0, 0]
drag, startPoint x: 255, startPoint y: 140, endPoint x: 266, endPoint y: 141, distance: 11.5
click at [258, 141] on button "2" at bounding box center [263, 137] width 21 height 21
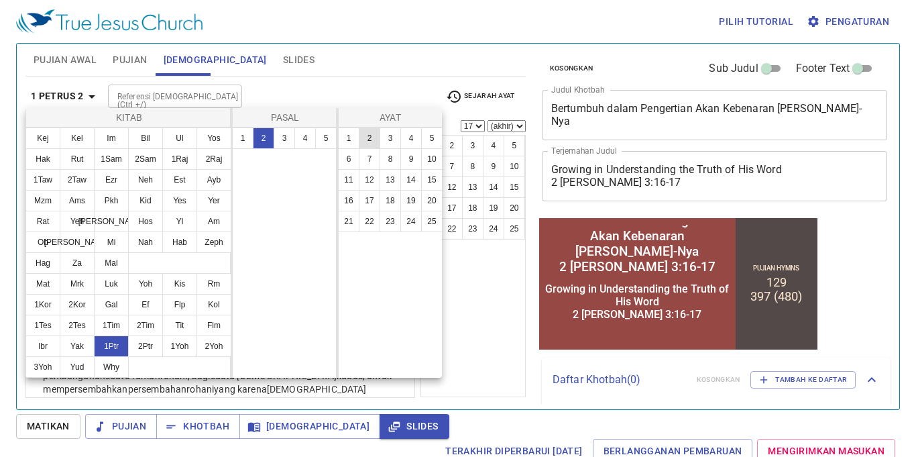
click at [365, 141] on button "2" at bounding box center [369, 137] width 21 height 21
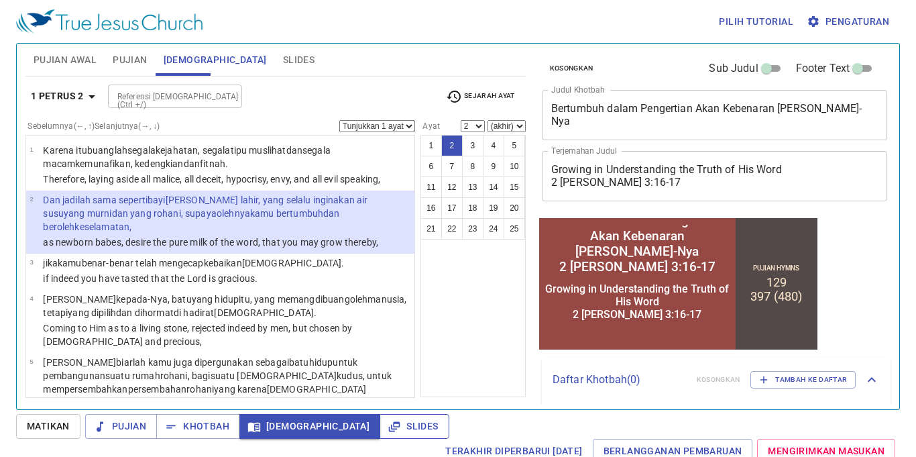
click at [380, 423] on button "Slides" at bounding box center [414, 426] width 69 height 25
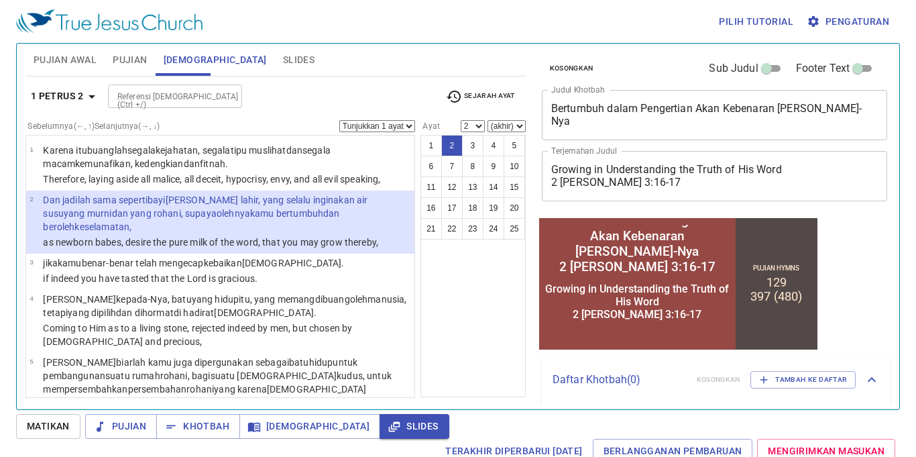
click at [58, 79] on div "1 Petrus 2 Referensi Alkitab (Ctrl +/) Referensi Alkitab (Ctrl +/) Sejarah Ayat…" at bounding box center [275, 236] width 500 height 321
click at [52, 95] on b "1 Petrus 2" at bounding box center [57, 96] width 53 height 17
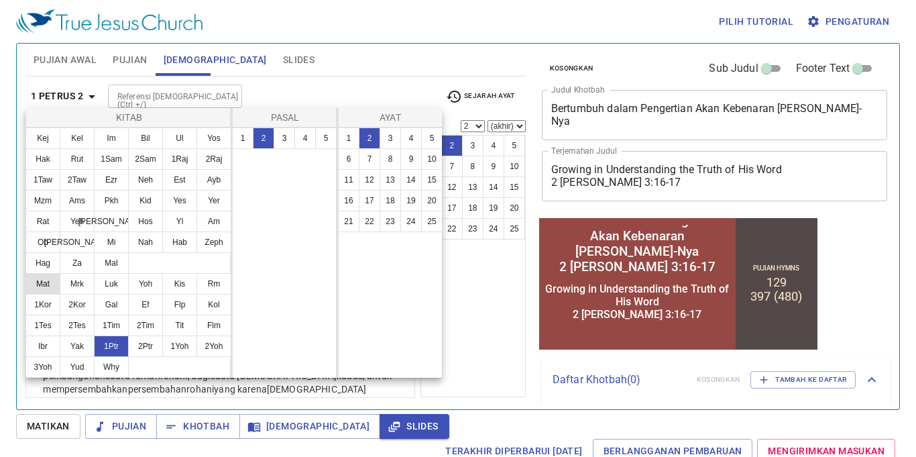
click at [46, 278] on button "Mat" at bounding box center [42, 283] width 35 height 21
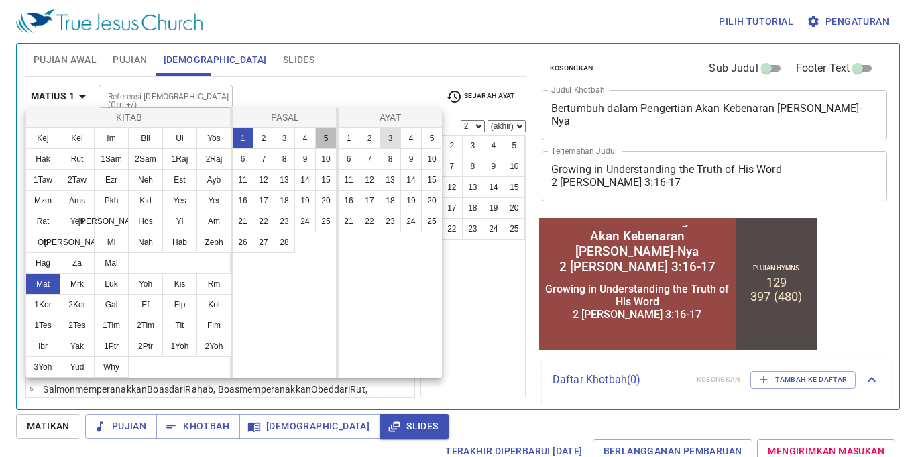
drag, startPoint x: 323, startPoint y: 140, endPoint x: 380, endPoint y: 141, distance: 56.4
click at [323, 140] on button "5" at bounding box center [325, 137] width 21 height 21
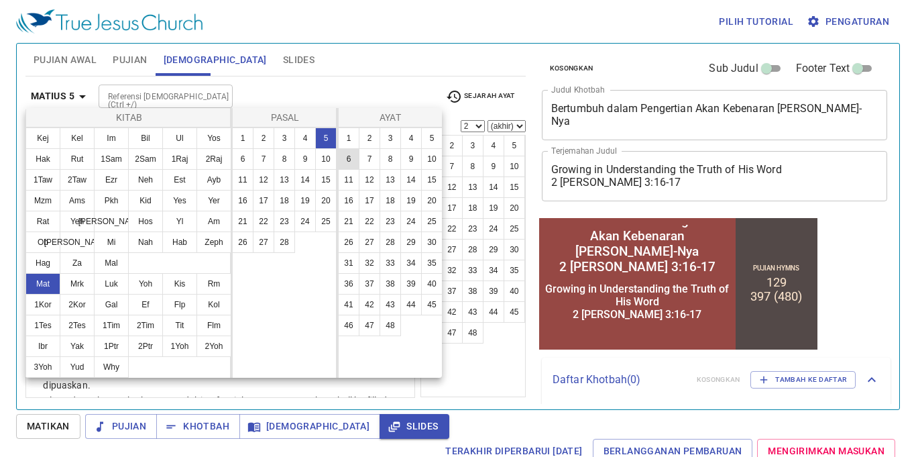
click at [352, 158] on button "6" at bounding box center [348, 158] width 21 height 21
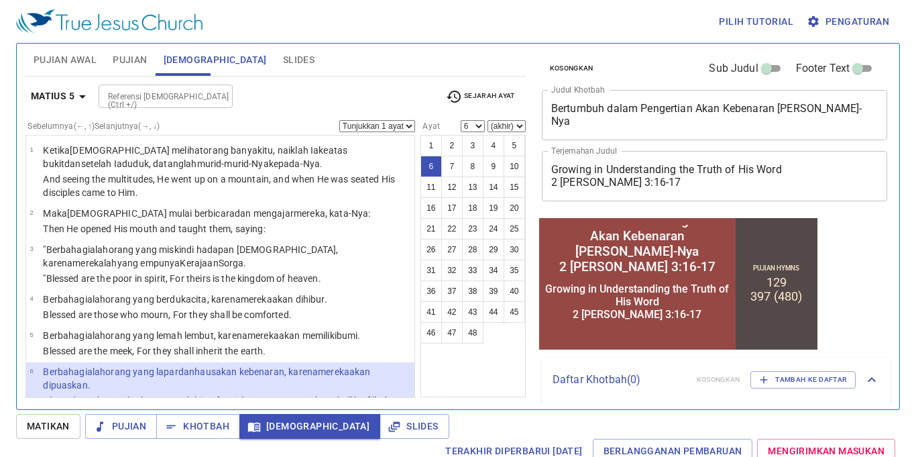
scroll to position [121, 0]
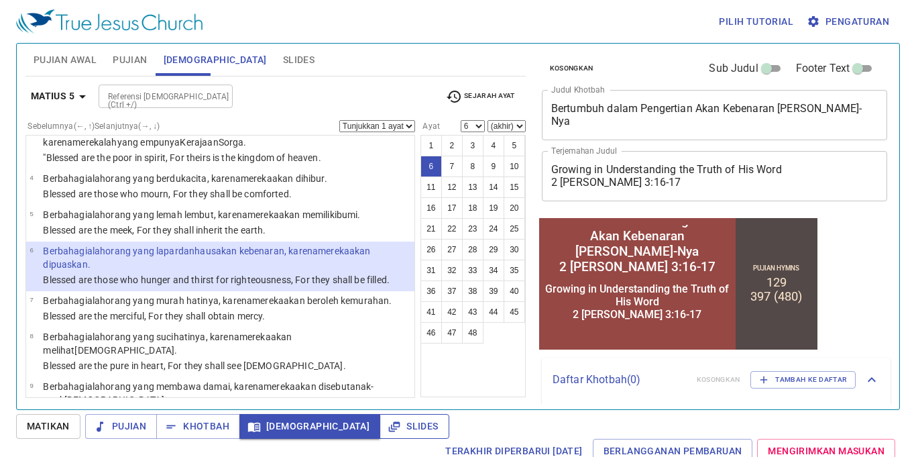
click at [390, 423] on span "Slides" at bounding box center [414, 426] width 48 height 17
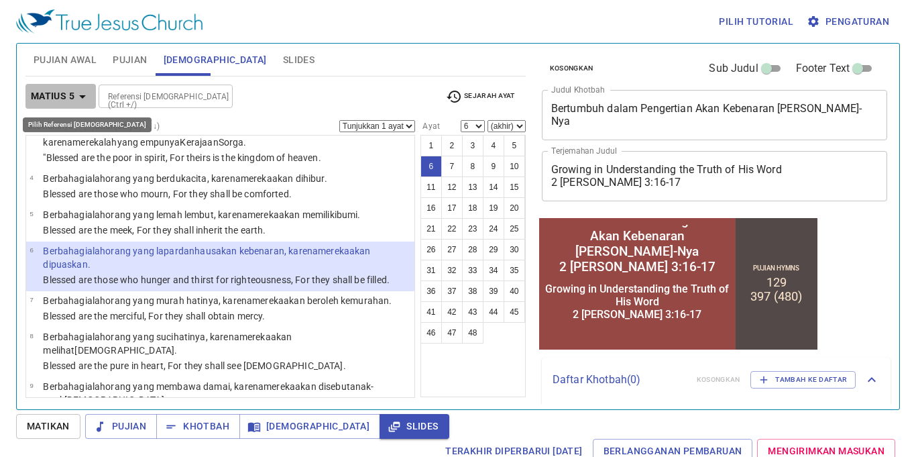
click at [48, 98] on b "Matius 5" at bounding box center [53, 96] width 44 height 17
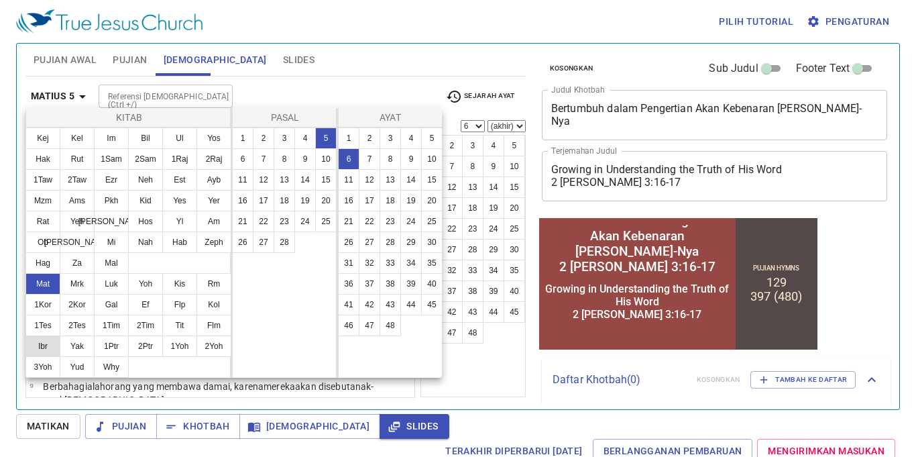
click at [31, 347] on button "Ibr" at bounding box center [42, 345] width 35 height 21
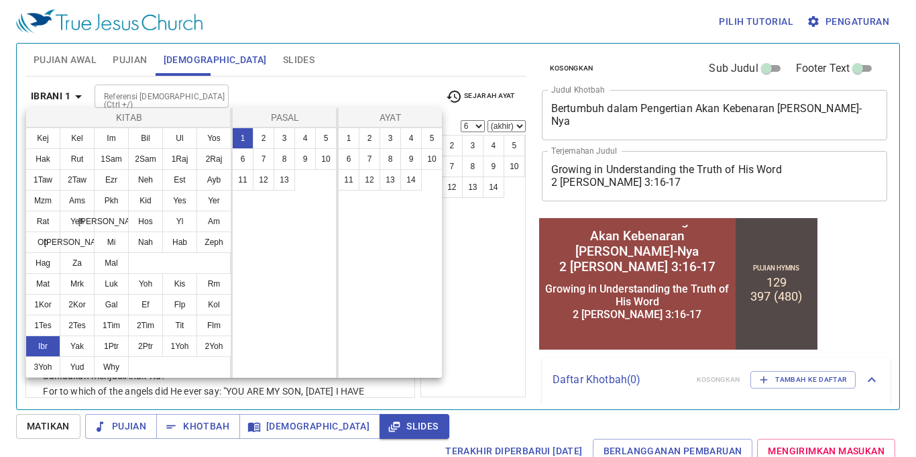
scroll to position [0, 0]
click at [312, 138] on button "4" at bounding box center [304, 137] width 21 height 21
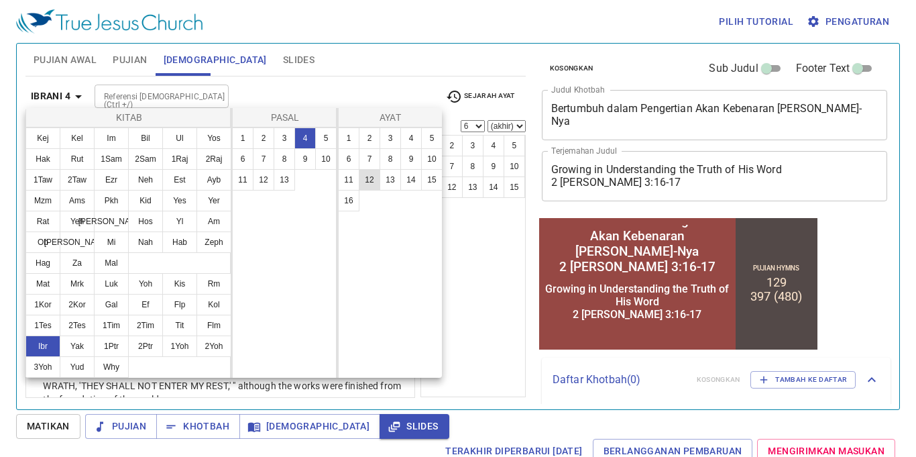
click at [367, 170] on button "12" at bounding box center [369, 179] width 21 height 21
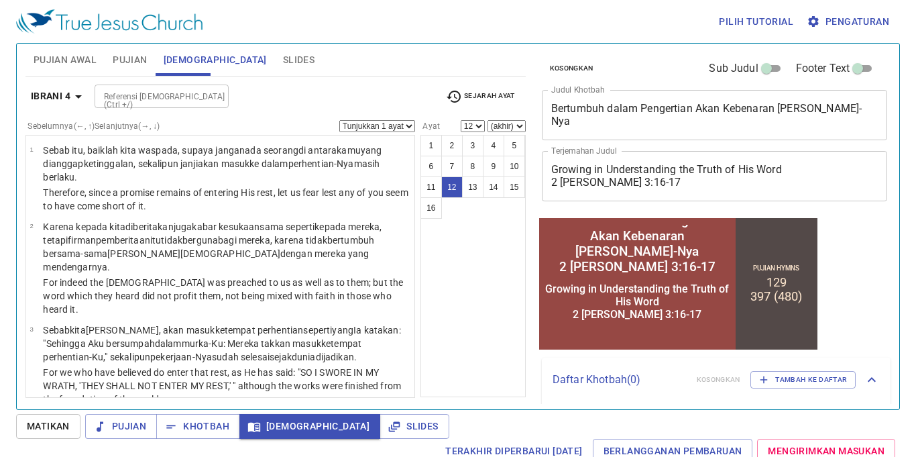
scroll to position [653, 0]
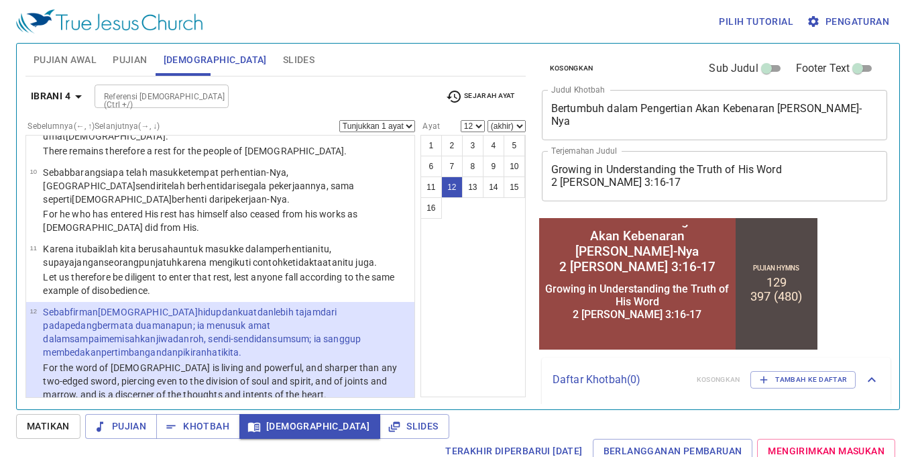
click at [360, 451] on p "And there is no creature hidden from His sight, but all things are naked and op…" at bounding box center [227, 464] width 368 height 27
select select "13"
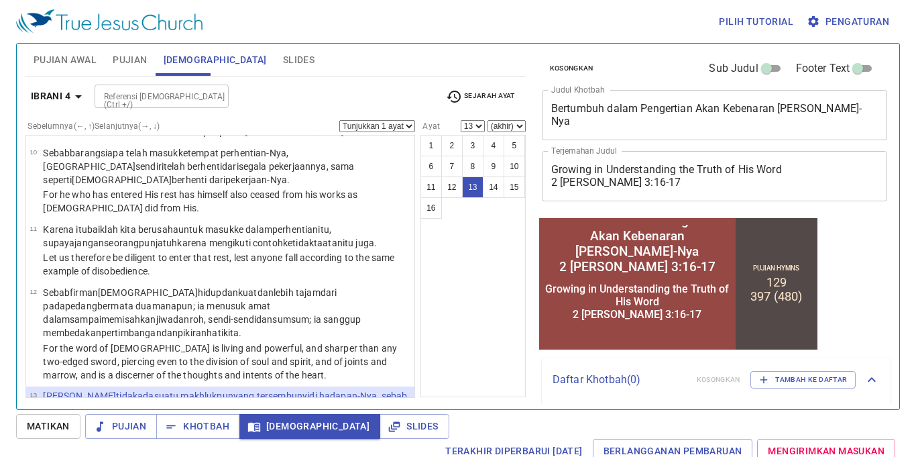
scroll to position [674, 0]
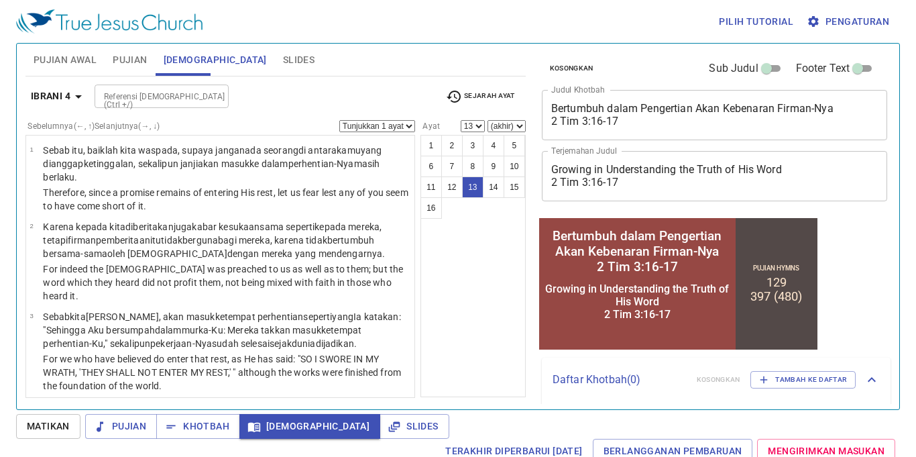
scroll to position [674, 0]
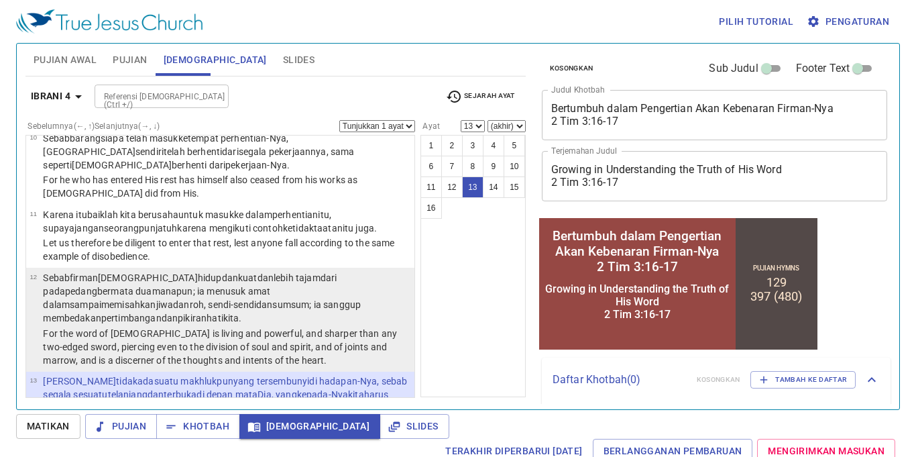
click at [332, 286] on wg5228 "pedang bermata dua manapun ; ia menusuk amat dalam sampai memisahkan jiwa dan r…" at bounding box center [202, 305] width 318 height 38
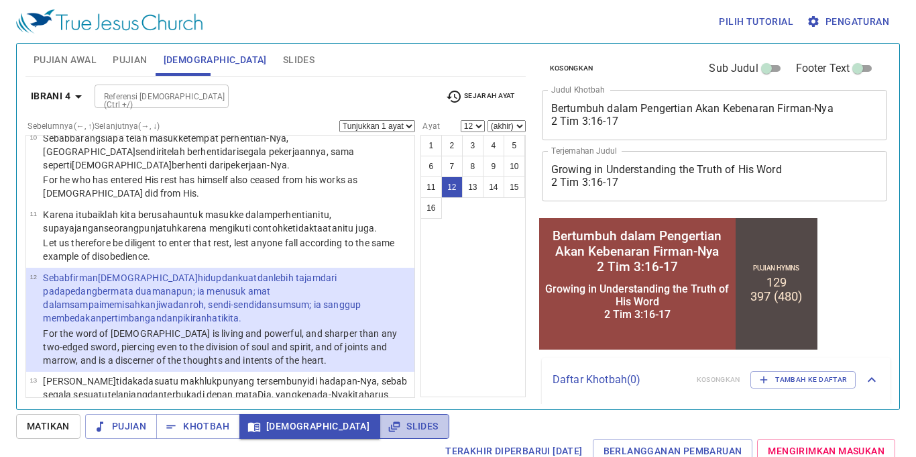
click at [390, 427] on span "Slides" at bounding box center [414, 426] width 48 height 17
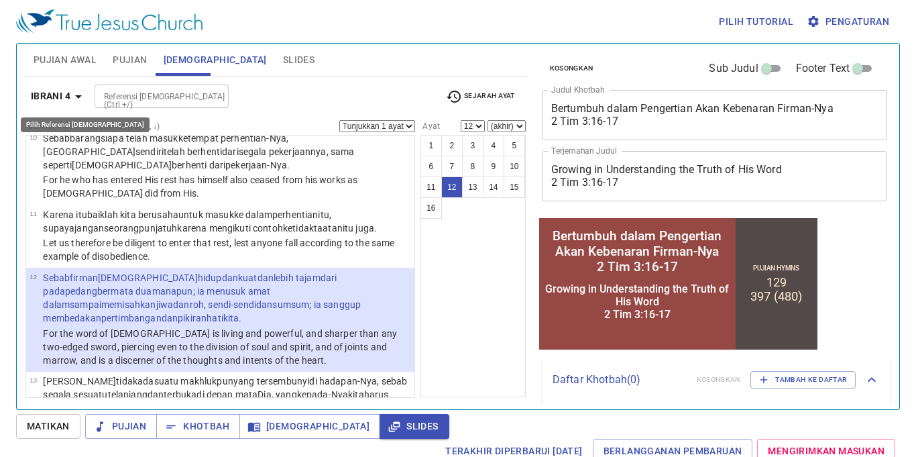
click at [67, 88] on b "Ibrani 4" at bounding box center [51, 96] width 40 height 17
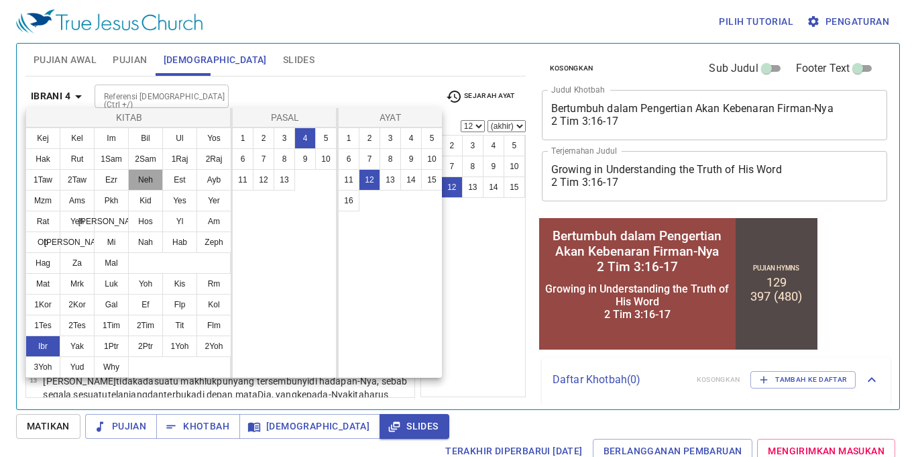
click at [152, 181] on button "Neh" at bounding box center [145, 179] width 35 height 21
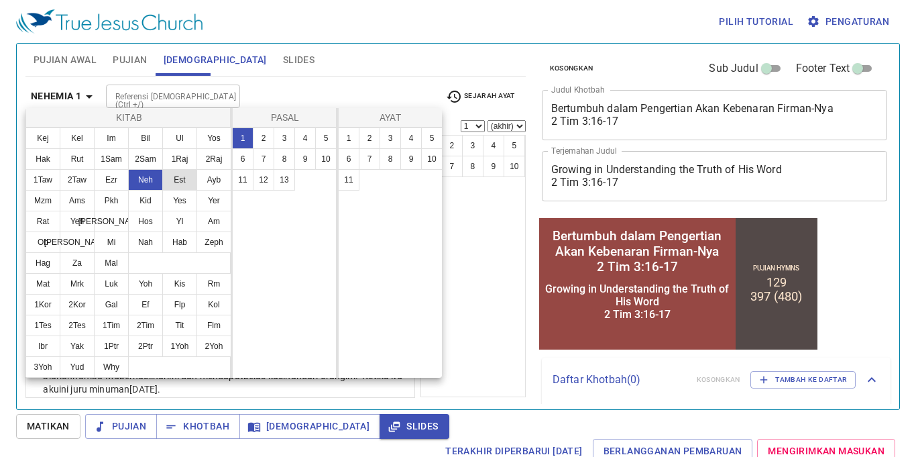
scroll to position [0, 0]
click at [276, 162] on button "8" at bounding box center [284, 158] width 21 height 21
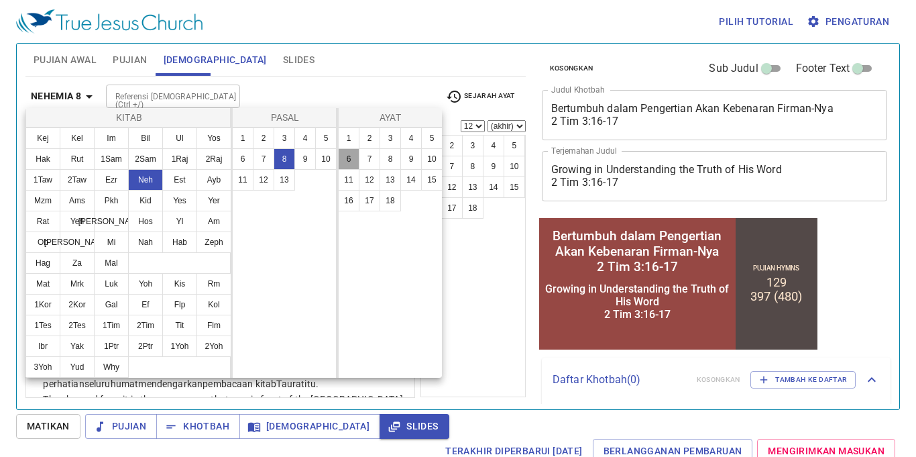
click at [356, 158] on button "6" at bounding box center [348, 158] width 21 height 21
select select "6"
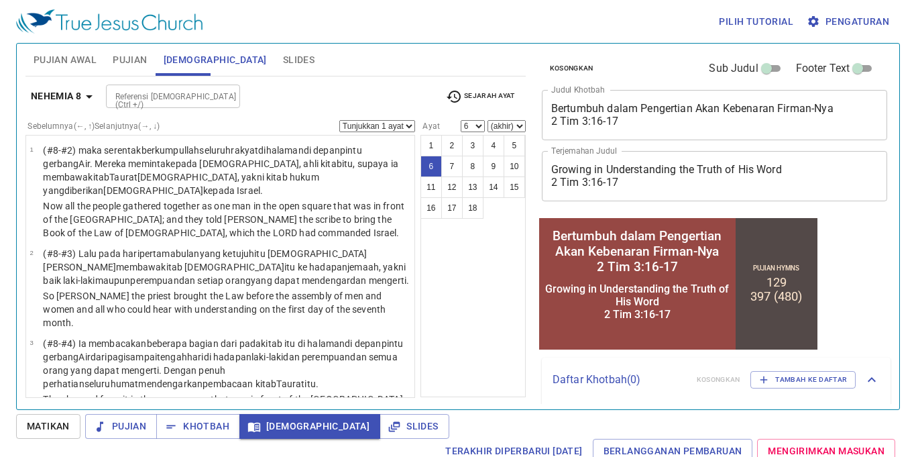
scroll to position [382, 0]
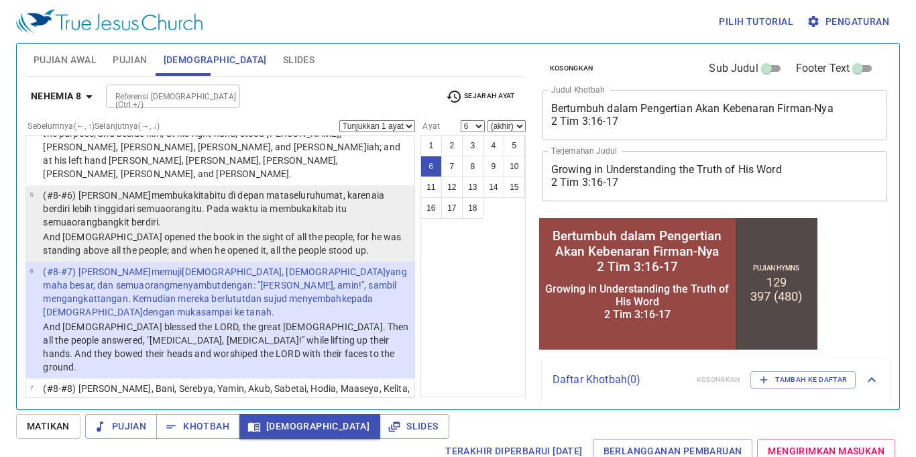
select select "7"
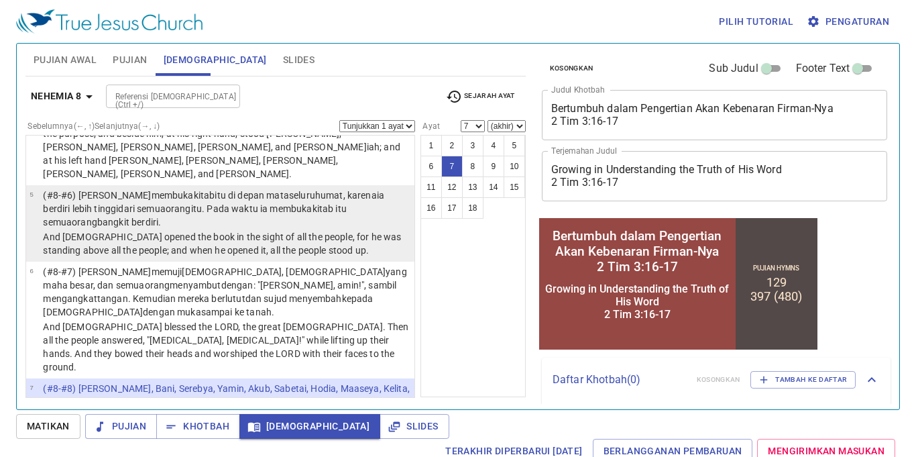
scroll to position [472, 0]
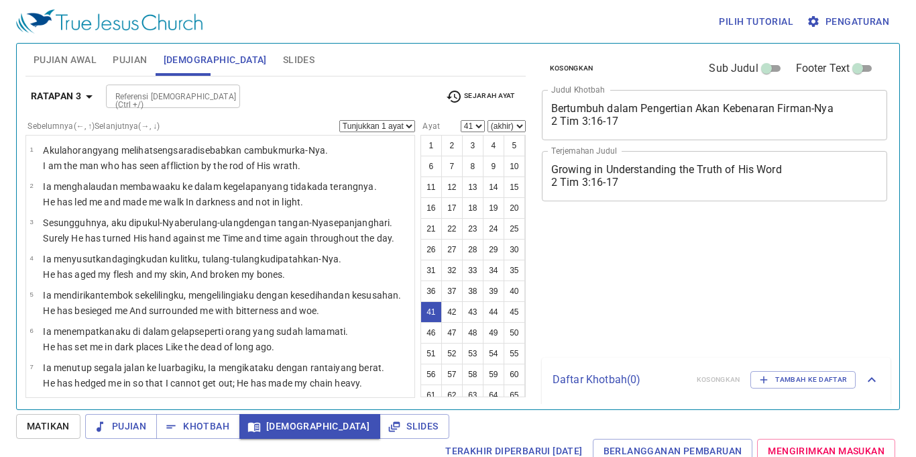
select select "41"
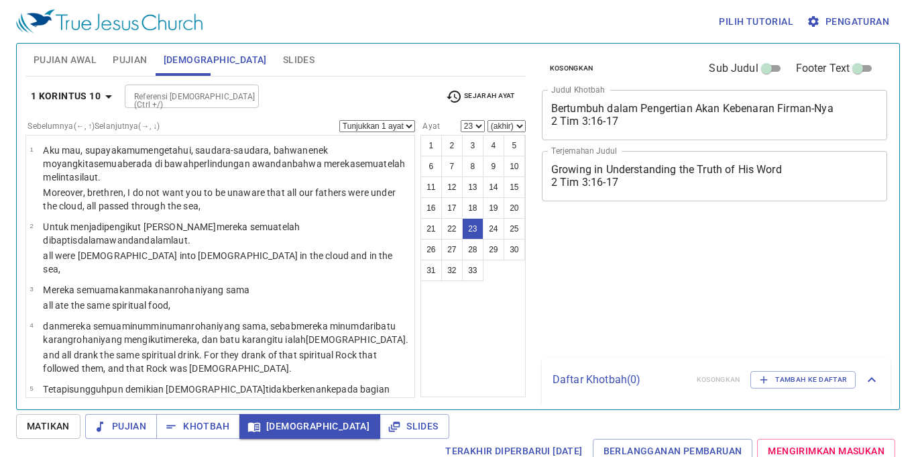
select select "23"
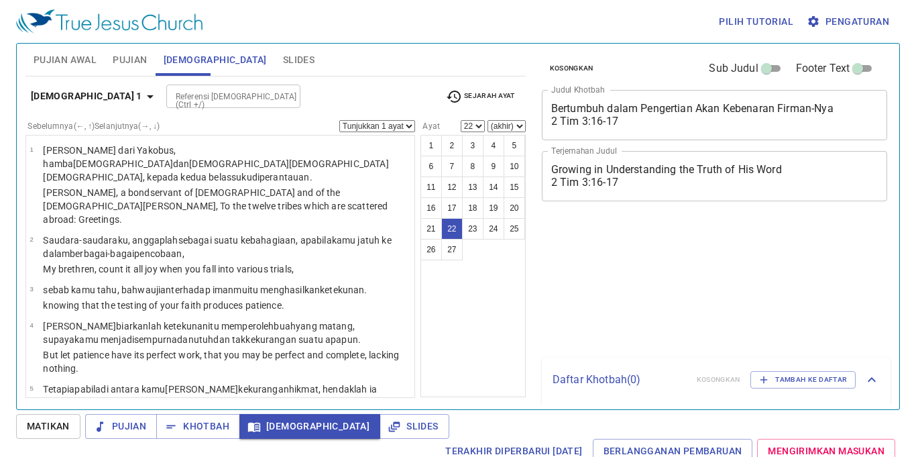
select select "22"
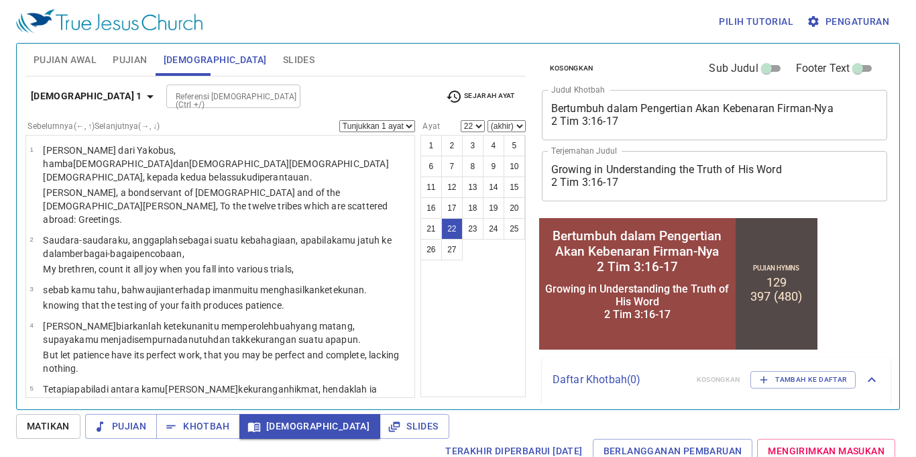
scroll to position [1171, 0]
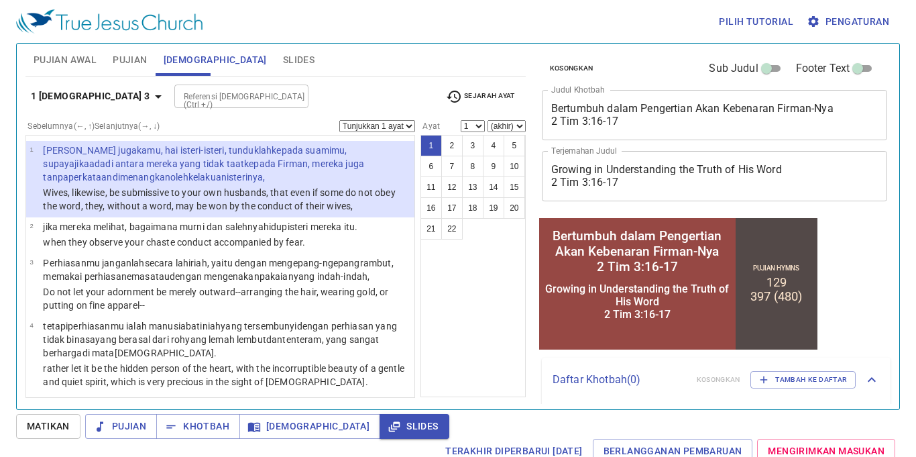
click at [74, 94] on b "1 [DEMOGRAPHIC_DATA] 3" at bounding box center [90, 96] width 119 height 17
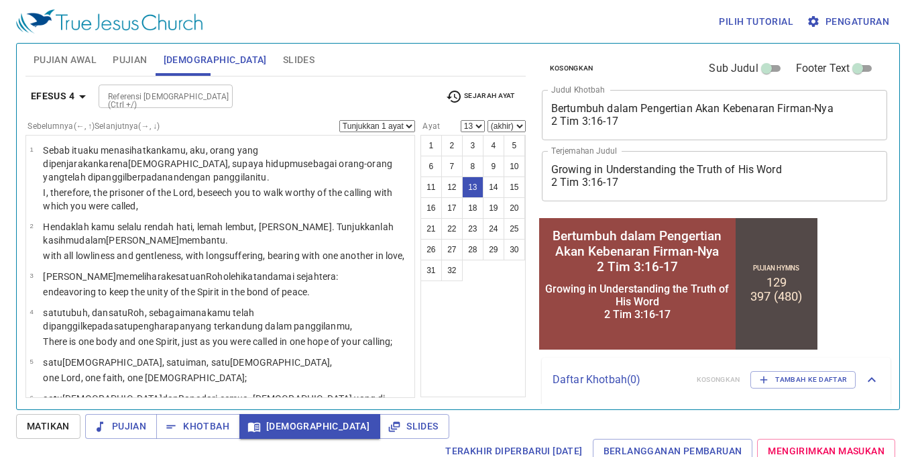
scroll to position [576, 0]
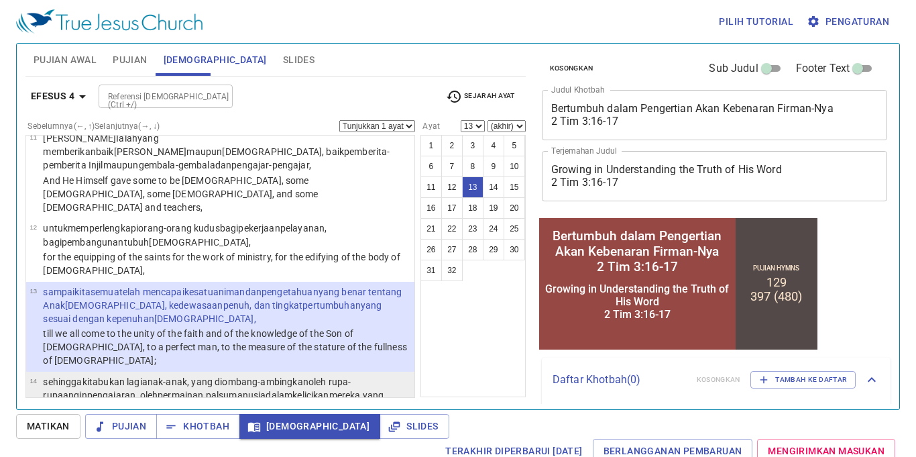
click at [191, 417] on p "that we should no longer be children, tossed to and fro and carried about with …" at bounding box center [227, 430] width 368 height 27
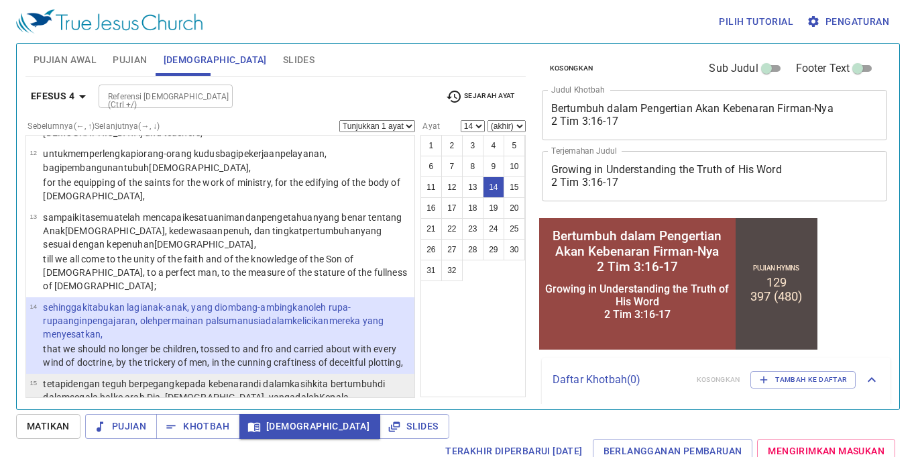
scroll to position [679, 0]
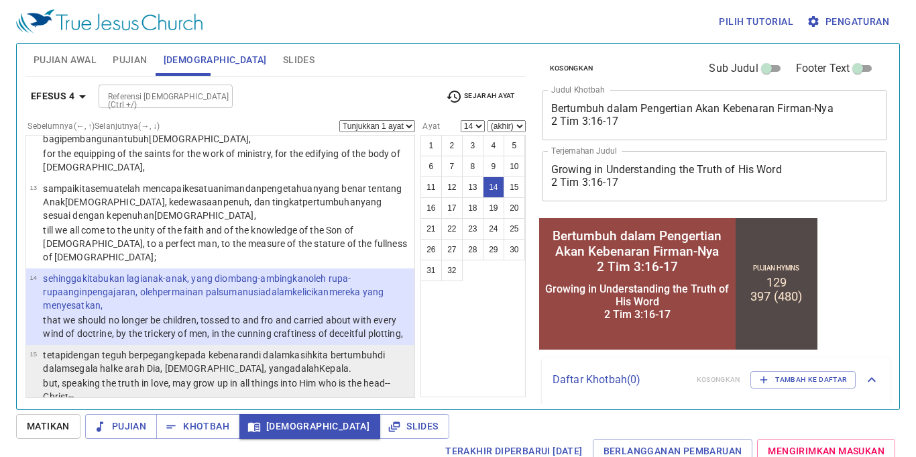
click at [350, 376] on p "but, speaking the truth in love, may grow up in all things into Him who is the …" at bounding box center [227, 389] width 368 height 27
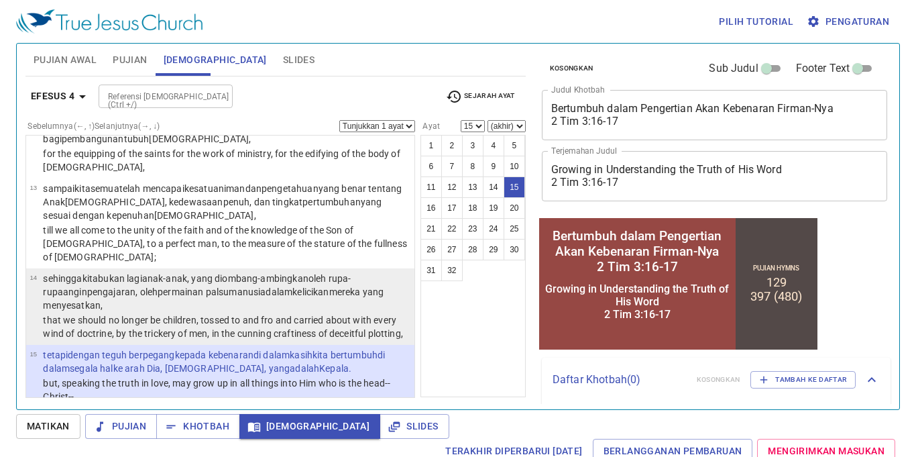
click at [337, 272] on p "sehingga kita bukan lagi anak-anak , yang diombang-ambingkan oleh rupa-rupa ang…" at bounding box center [227, 292] width 368 height 40
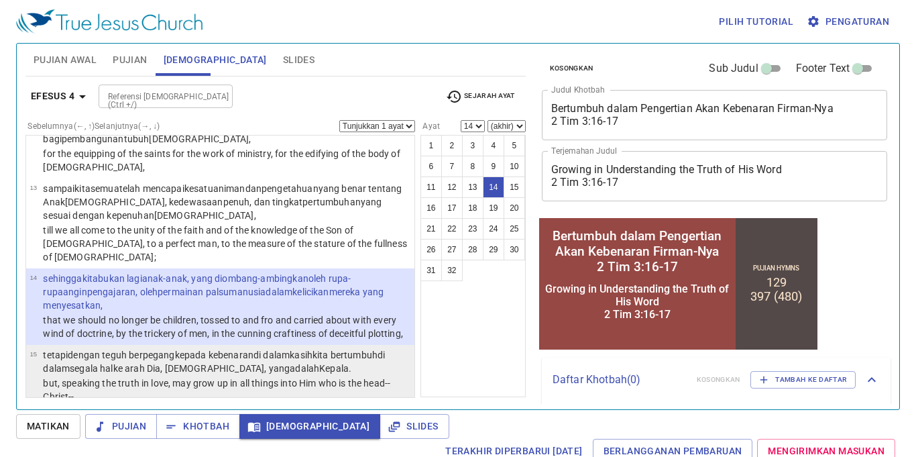
click at [343, 350] on wg26 "kita bertumbuh di dalam segala hal ke arah Dia, Kristus , yang adalah Kepala ." at bounding box center [214, 362] width 342 height 24
select select "15"
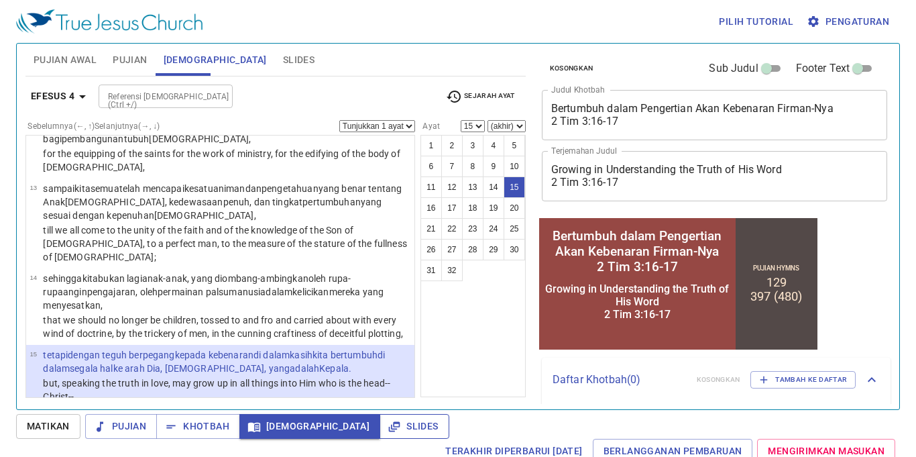
click at [390, 426] on span "Slides" at bounding box center [414, 426] width 48 height 17
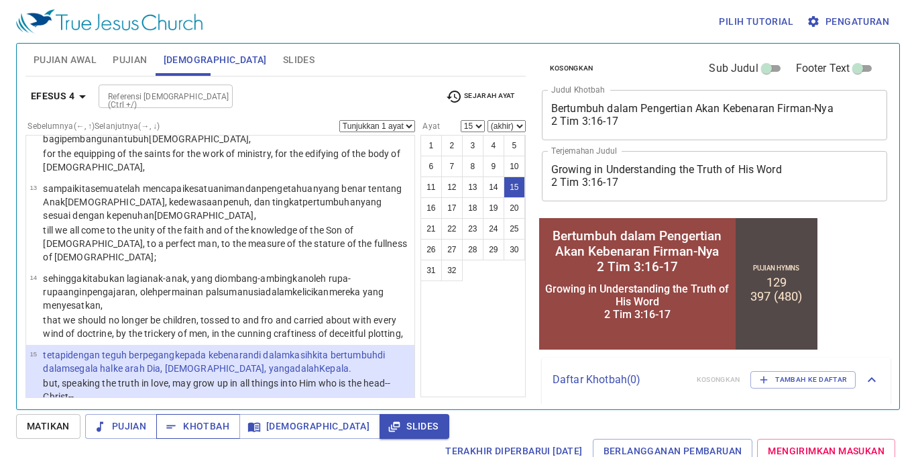
click at [224, 423] on span "Khotbah" at bounding box center [198, 426] width 62 height 17
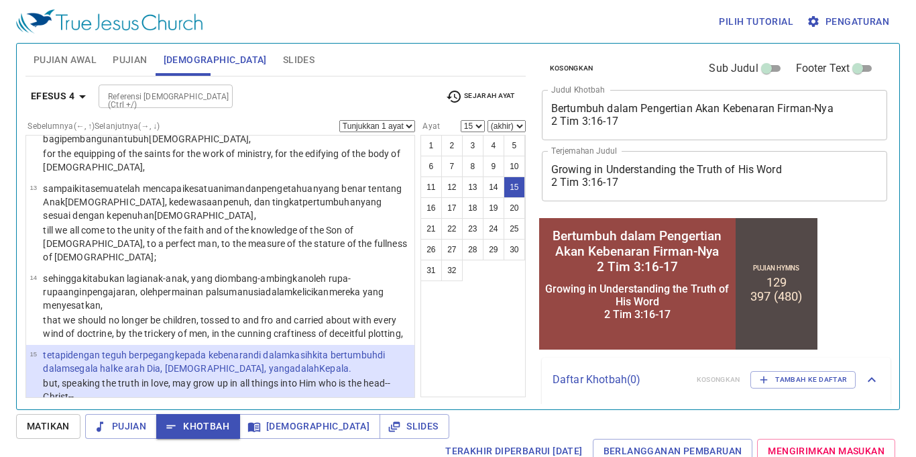
click at [132, 56] on span "Pujian" at bounding box center [130, 60] width 34 height 17
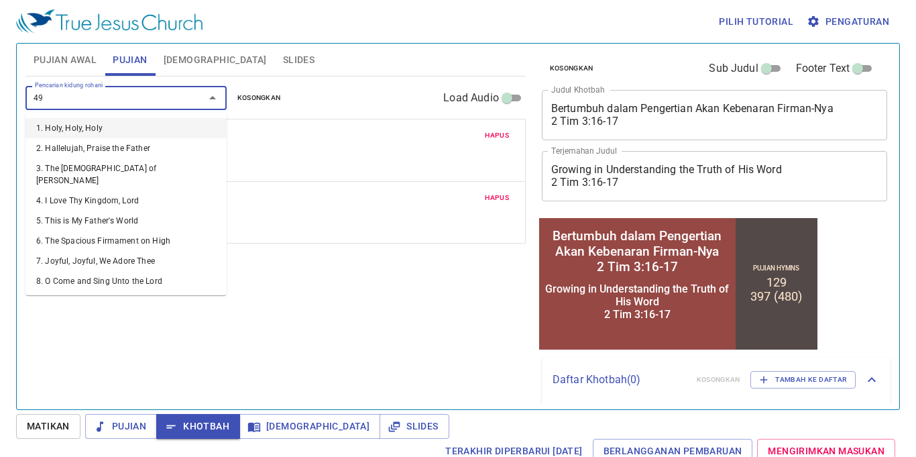
type input "492"
click at [138, 95] on input "492" at bounding box center [107, 97] width 154 height 15
